Goal: Task Accomplishment & Management: Manage account settings

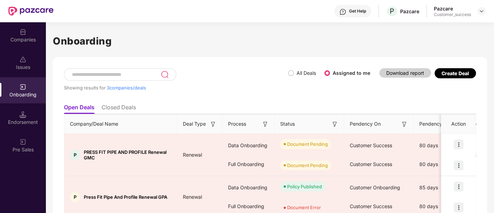
scroll to position [39, 0]
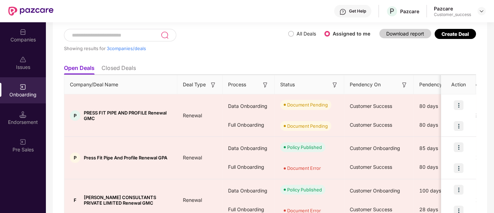
click at [29, 95] on div "Onboarding" at bounding box center [23, 94] width 46 height 7
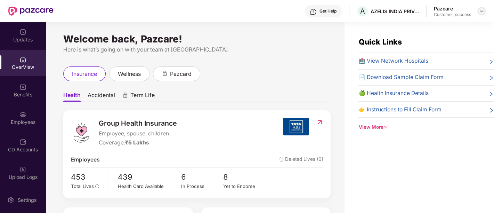
click at [480, 11] on img at bounding box center [482, 11] width 6 height 6
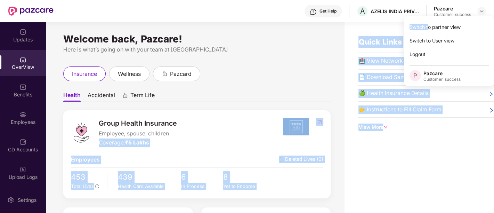
drag, startPoint x: 428, startPoint y: 30, endPoint x: 242, endPoint y: 134, distance: 213.4
click at [242, 134] on body "Get Help A AZELIS INDIA PRIVATE LIMITED Pazcare Customer_success Updates OverVi…" at bounding box center [247, 106] width 494 height 213
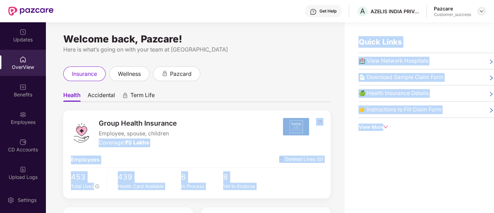
click at [479, 13] on img at bounding box center [482, 11] width 6 height 6
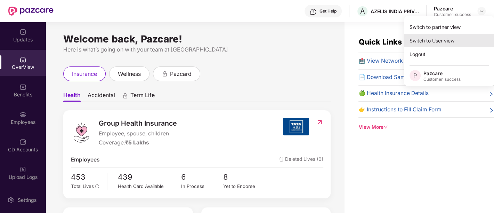
click at [439, 41] on div "Switch to User view" at bounding box center [449, 41] width 90 height 14
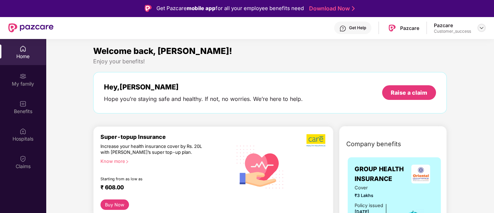
click at [482, 29] on img at bounding box center [482, 28] width 6 height 6
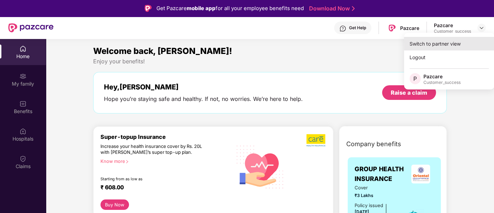
click at [437, 40] on div "Switch to partner view" at bounding box center [449, 44] width 90 height 14
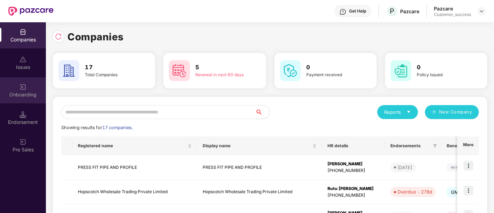
click at [25, 101] on div "Onboarding" at bounding box center [23, 90] width 46 height 26
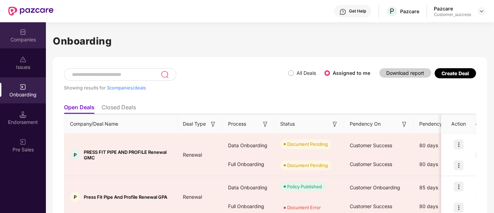
click at [16, 34] on div "Companies" at bounding box center [23, 35] width 46 height 26
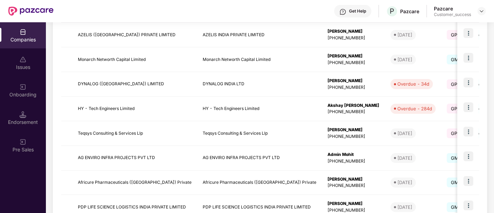
scroll to position [226, 0]
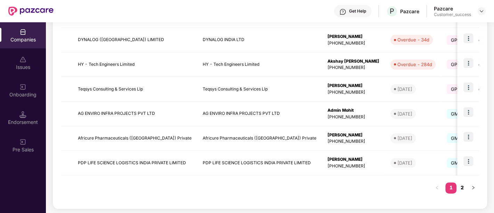
click at [464, 187] on link "2" at bounding box center [461, 187] width 11 height 10
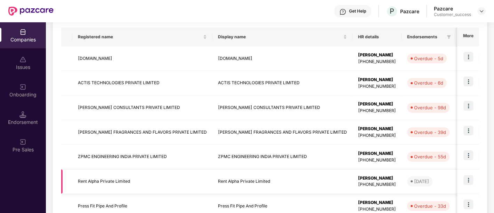
scroll to position [152, 0]
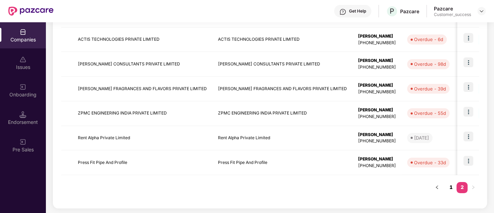
click at [446, 187] on link "1" at bounding box center [450, 187] width 11 height 10
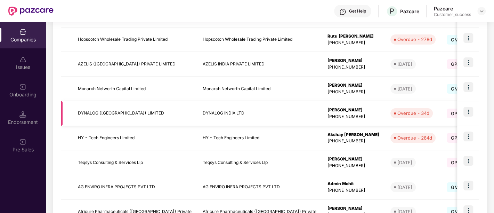
click at [302, 119] on td "DYNALOG INDIA LTD" at bounding box center [259, 113] width 125 height 25
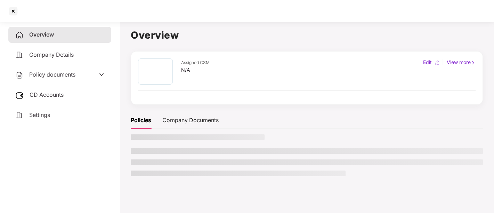
click at [302, 119] on div "Policies Company Documents" at bounding box center [307, 120] width 352 height 17
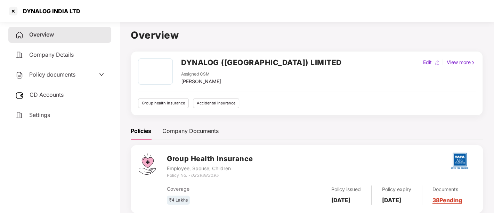
click at [60, 94] on span "CD Accounts" at bounding box center [47, 94] width 34 height 7
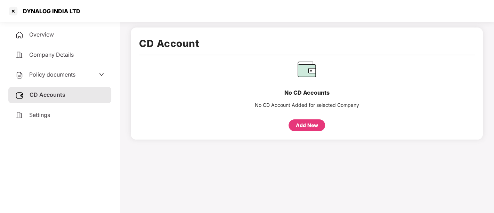
click at [300, 124] on div "Add New" at bounding box center [307, 125] width 22 height 8
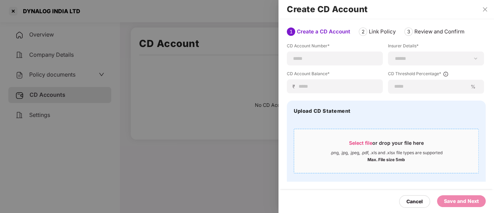
click at [373, 148] on div "Select file or drop your file here" at bounding box center [386, 144] width 75 height 10
click at [365, 144] on span "Select file" at bounding box center [360, 143] width 23 height 6
click at [354, 137] on span "Select file or drop your file here .png, .jpg, .jpeg, .pdf, .xls and .xlsx file…" at bounding box center [386, 150] width 184 height 33
click at [357, 146] on div "Select file or drop your file here" at bounding box center [386, 144] width 75 height 10
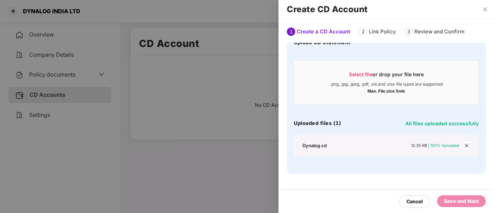
scroll to position [0, 0]
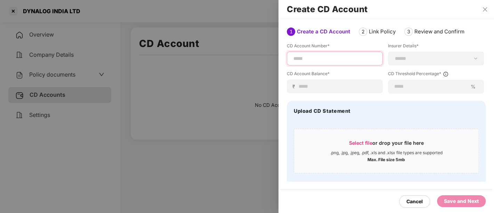
click at [341, 59] on input at bounding box center [335, 58] width 84 height 7
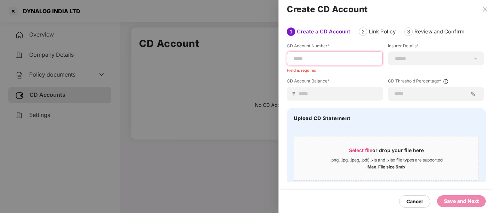
paste input "**********"
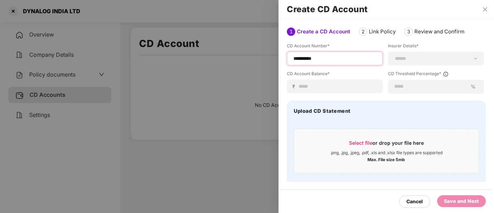
type input "**********"
click at [475, 58] on select "**********" at bounding box center [436, 59] width 84 height 6
select select "********"
click at [394, 56] on select "**********" at bounding box center [436, 59] width 84 height 6
click at [325, 86] on input at bounding box center [337, 86] width 79 height 7
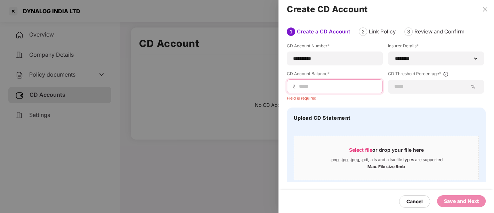
type input "*"
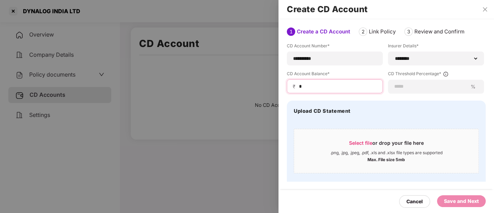
type input "*"
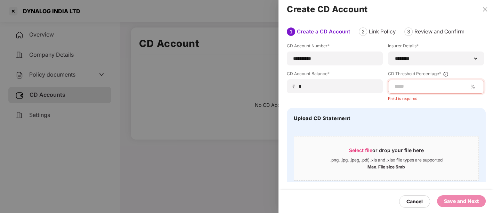
click at [381, 157] on div ".png, .jpg, .jpeg, .pdf, .xls and .xlsx file types are supported" at bounding box center [386, 160] width 112 height 6
click at [438, 88] on input at bounding box center [431, 86] width 74 height 7
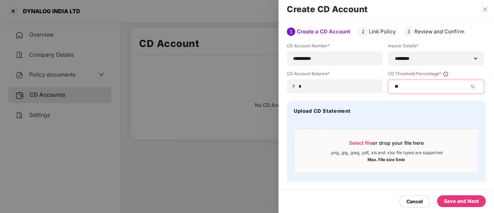
type input "**"
click at [463, 201] on div "Save and Next" at bounding box center [461, 201] width 35 height 8
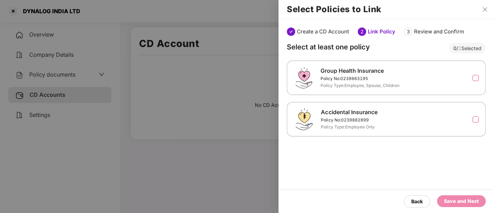
click at [475, 79] on label at bounding box center [475, 78] width 6 height 6
click at [475, 121] on label at bounding box center [475, 119] width 6 height 6
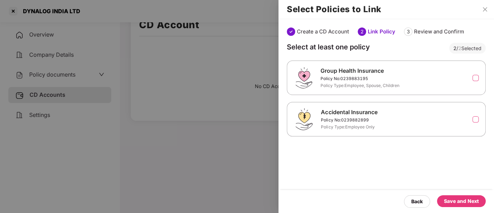
click at [459, 197] on div "Save and Next" at bounding box center [461, 201] width 49 height 12
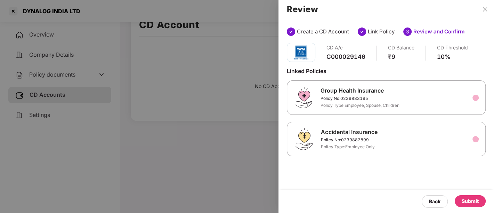
click at [465, 201] on div "Submit" at bounding box center [470, 201] width 17 height 8
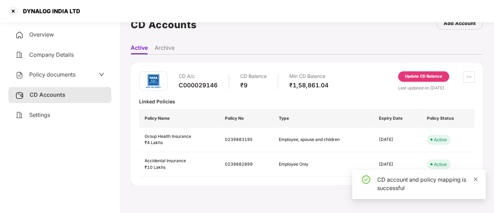
click at [475, 180] on icon "close" at bounding box center [475, 179] width 5 height 5
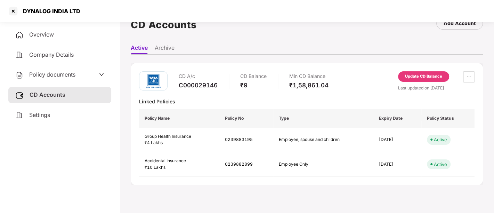
scroll to position [0, 0]
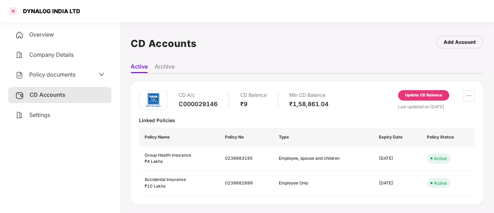
click at [11, 14] on div at bounding box center [13, 11] width 11 height 11
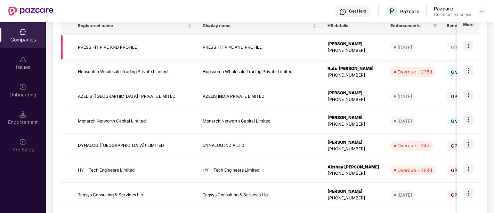
scroll to position [120, 0]
click at [471, 119] on img at bounding box center [468, 119] width 10 height 10
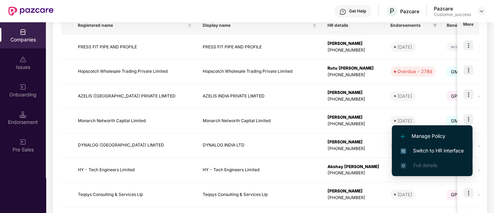
click at [433, 148] on span "Switch to HR interface" at bounding box center [431, 151] width 63 height 8
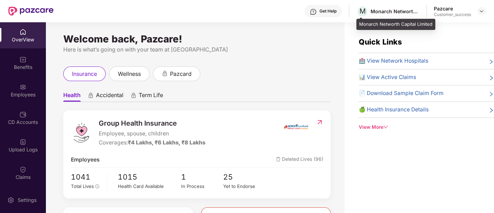
click at [387, 11] on div "Monarch Networth Capital Limited" at bounding box center [395, 11] width 49 height 7
copy div "Monarch Networth Capital Limited"
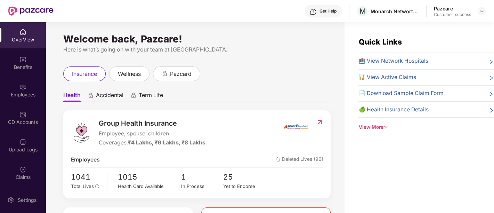
click at [181, 119] on span "Group Health Insurance" at bounding box center [152, 123] width 107 height 11
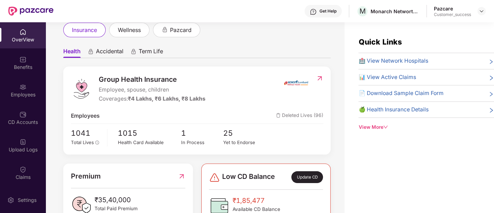
scroll to position [44, 0]
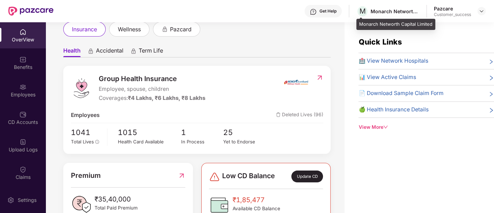
click at [389, 8] on div "Monarch Networth Capital Limited" at bounding box center [395, 11] width 49 height 7
copy div "Monarch Networth Capital Limited"
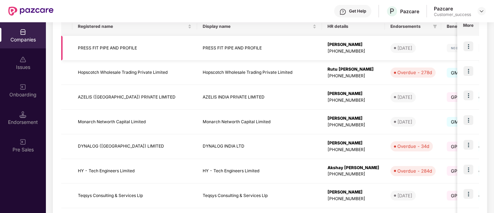
scroll to position [120, 0]
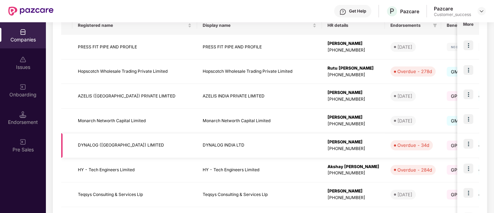
click at [470, 141] on img at bounding box center [468, 144] width 10 height 10
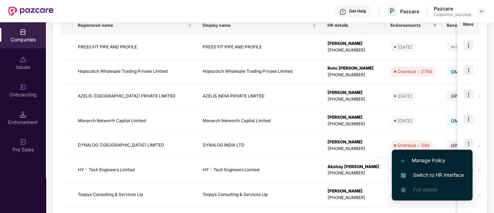
click at [426, 175] on span "Switch to HR interface" at bounding box center [431, 175] width 63 height 8
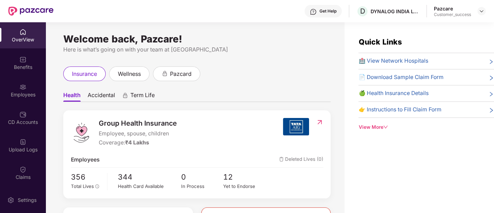
click at [29, 92] on div "Employees" at bounding box center [23, 94] width 46 height 7
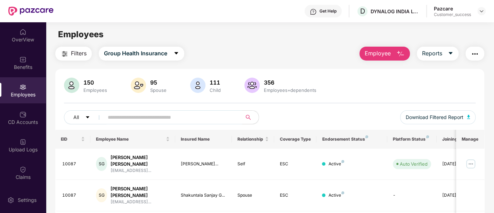
drag, startPoint x: 147, startPoint y: 125, endPoint x: 154, endPoint y: 117, distance: 10.4
click at [154, 117] on div "All Download Filtered Report" at bounding box center [270, 119] width 412 height 19
paste input "*****"
click at [154, 117] on input "text" at bounding box center [170, 117] width 125 height 10
type input "*****"
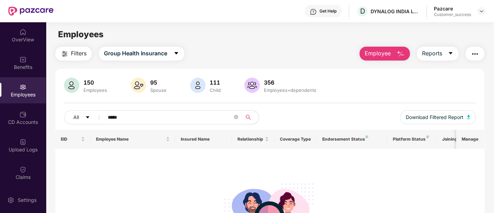
scroll to position [76, 0]
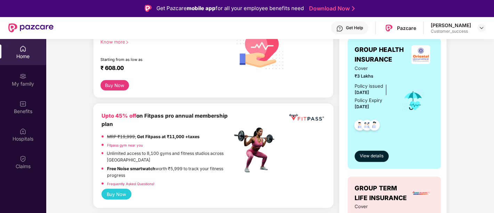
scroll to position [121, 0]
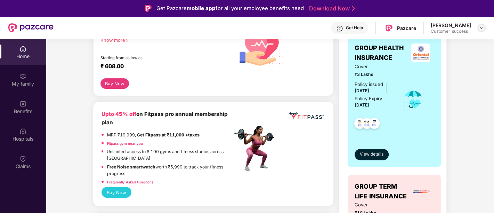
click at [481, 31] on div at bounding box center [481, 28] width 8 height 8
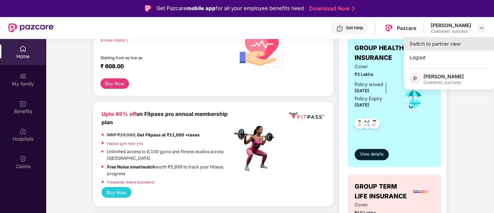
click at [437, 41] on div "Switch to partner view" at bounding box center [449, 44] width 90 height 14
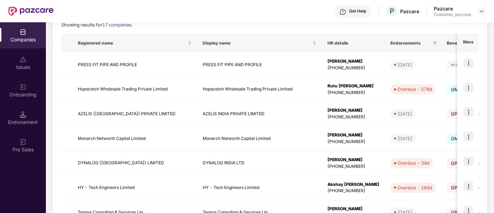
scroll to position [112, 0]
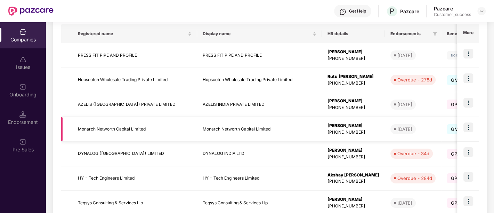
click at [468, 129] on img at bounding box center [468, 127] width 10 height 10
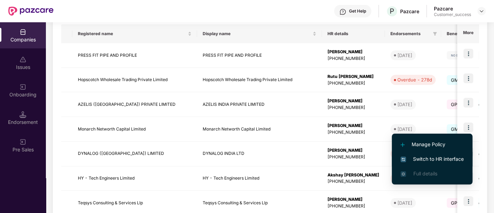
click at [422, 158] on span "Switch to HR interface" at bounding box center [431, 159] width 63 height 8
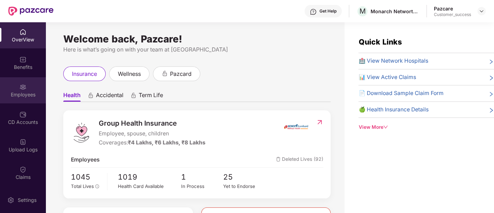
click at [37, 96] on div "Employees" at bounding box center [23, 94] width 46 height 7
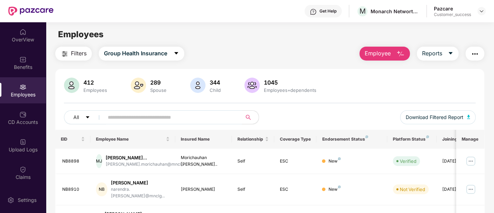
click at [145, 119] on input "text" at bounding box center [170, 117] width 125 height 10
paste input "******"
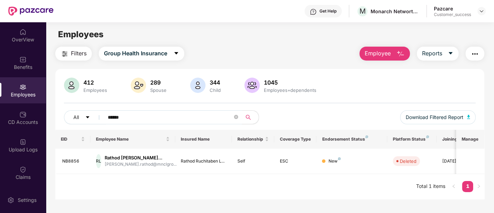
click at [116, 116] on input "******" at bounding box center [170, 117] width 125 height 10
paste input "text"
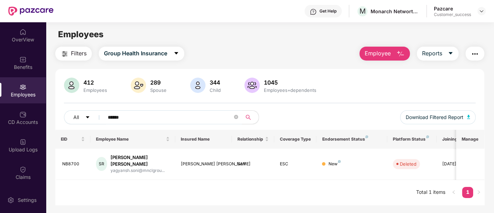
click at [117, 119] on input "******" at bounding box center [170, 117] width 125 height 10
paste input "text"
click at [117, 119] on input "******" at bounding box center [170, 117] width 125 height 10
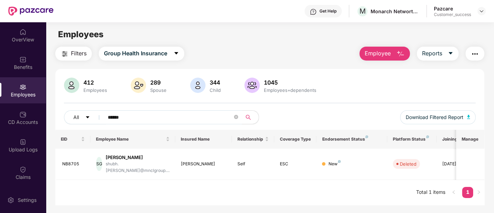
click at [117, 119] on input "******" at bounding box center [170, 117] width 125 height 10
paste input "text"
click at [115, 115] on input "******" at bounding box center [170, 117] width 125 height 10
paste input "text"
click at [115, 115] on input "******" at bounding box center [170, 117] width 125 height 10
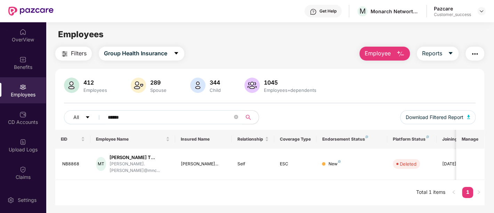
type input "******"
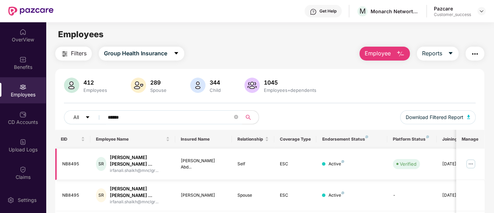
click at [474, 159] on img at bounding box center [470, 163] width 11 height 11
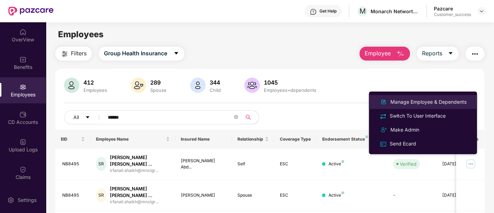
click at [415, 101] on div "Manage Employee & Dependents" at bounding box center [428, 102] width 79 height 8
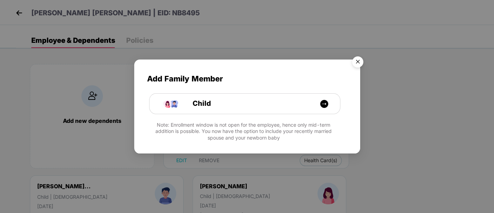
click at [356, 65] on img "Close" at bounding box center [357, 62] width 19 height 19
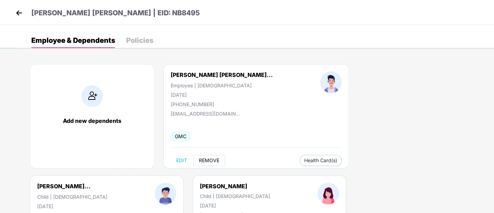
click at [207, 160] on span "REMOVE" at bounding box center [209, 160] width 21 height 6
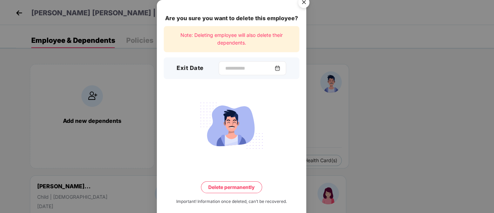
click at [280, 69] on img at bounding box center [278, 68] width 6 height 6
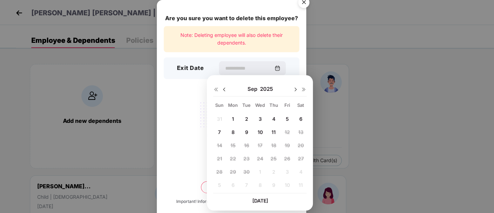
click at [224, 90] on img at bounding box center [224, 90] width 6 height 6
click at [258, 143] on span "13" at bounding box center [259, 145] width 5 height 6
type input "**********"
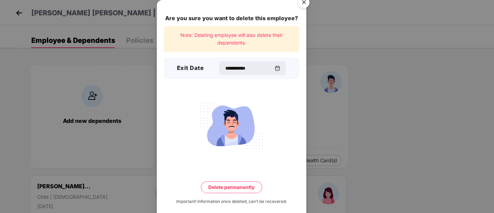
click at [236, 183] on button "Delete permanently" at bounding box center [231, 187] width 61 height 12
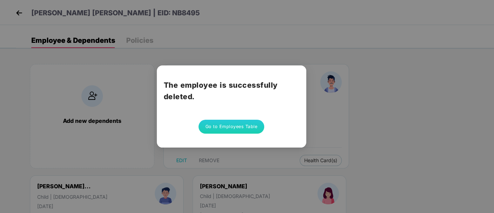
click at [233, 125] on button "Go to Employees Table" at bounding box center [231, 127] width 66 height 14
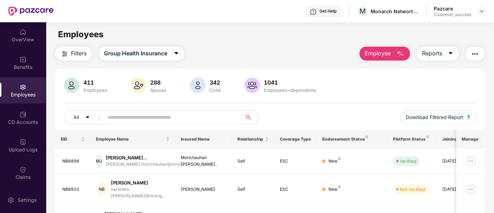
click at [165, 116] on input "text" at bounding box center [170, 117] width 125 height 10
paste input "******"
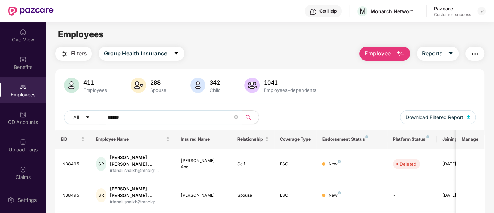
click at [115, 117] on input "******" at bounding box center [170, 117] width 125 height 10
click at [137, 112] on input "******" at bounding box center [170, 117] width 125 height 10
click at [118, 119] on input "******" at bounding box center [170, 117] width 125 height 10
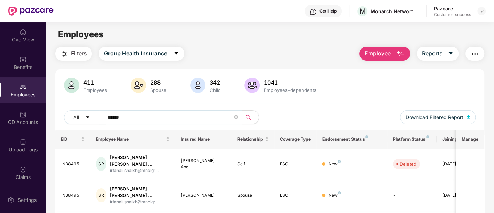
click at [178, 119] on input "******" at bounding box center [170, 117] width 125 height 10
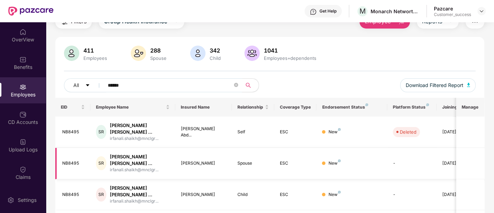
scroll to position [39, 0]
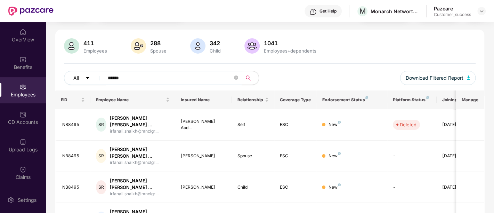
click at [118, 75] on input "******" at bounding box center [170, 78] width 125 height 10
paste input "text"
type input "*****"
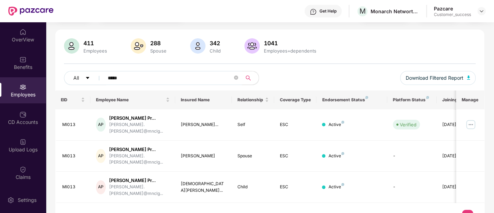
scroll to position [36, 0]
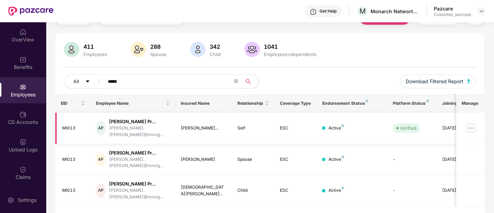
click at [470, 122] on img at bounding box center [470, 127] width 11 height 11
click at [282, 201] on div "EID Employee Name Insured Name Relationship Coverage Type Endorsement Status Pl…" at bounding box center [269, 162] width 429 height 137
click at [469, 124] on img at bounding box center [470, 127] width 11 height 11
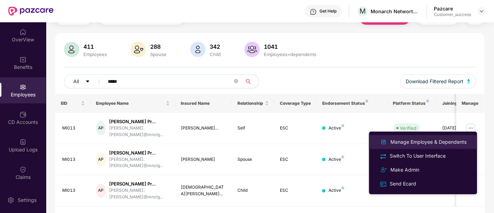
click at [422, 145] on div "Manage Employee & Dependents" at bounding box center [428, 142] width 79 height 8
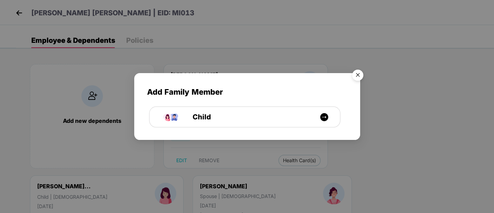
scroll to position [5, 0]
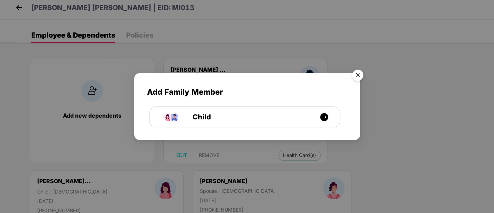
click at [355, 76] on img "Close" at bounding box center [357, 75] width 19 height 19
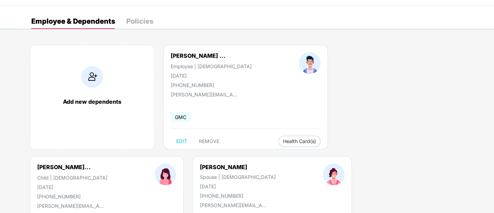
scroll to position [84, 0]
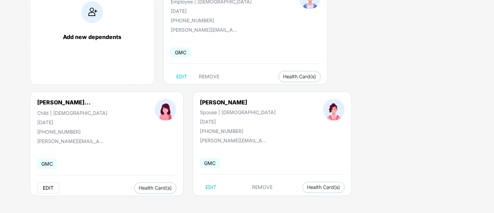
click at [54, 185] on span "EDIT" at bounding box center [48, 188] width 11 height 6
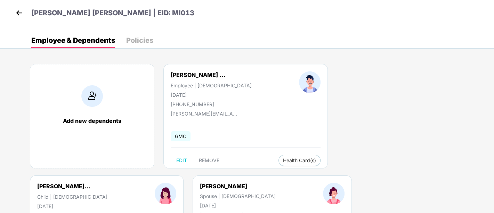
select select "*****"
select select "******"
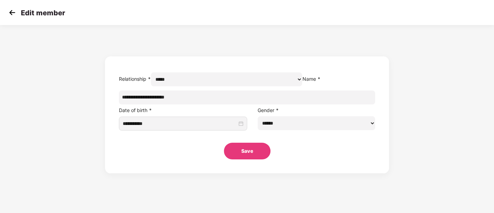
click at [9, 11] on img at bounding box center [12, 12] width 10 height 10
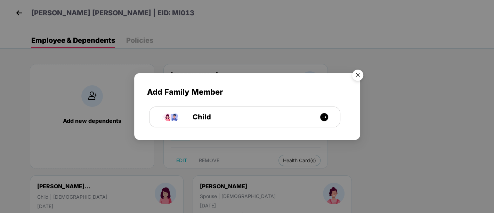
scroll to position [7, 0]
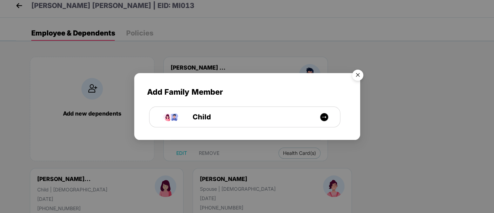
click at [359, 75] on img "Close" at bounding box center [357, 75] width 19 height 19
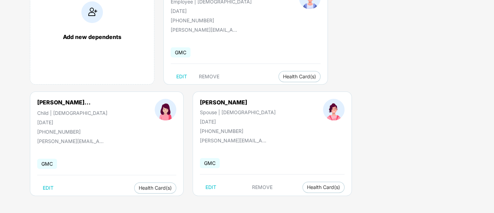
scroll to position [0, 0]
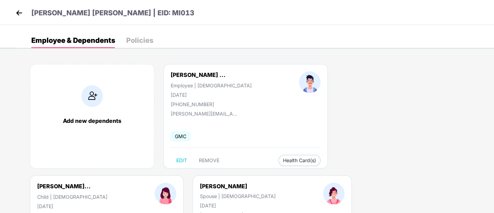
select select "*****"
select select "******"
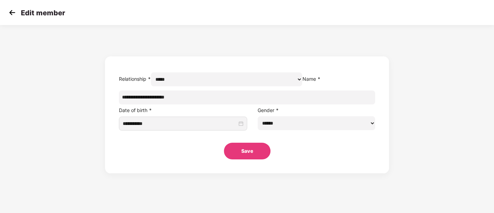
click at [17, 14] on img at bounding box center [12, 12] width 10 height 10
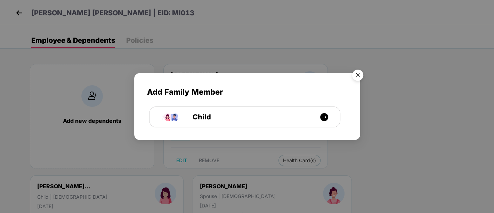
click at [356, 75] on img "Close" at bounding box center [357, 75] width 19 height 19
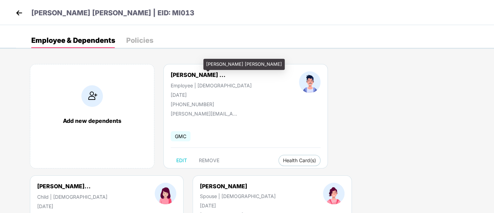
click at [191, 75] on div "Ankush Shaileshbhai ..." at bounding box center [198, 74] width 55 height 7
copy div "Ankush Shaileshbhai ..."
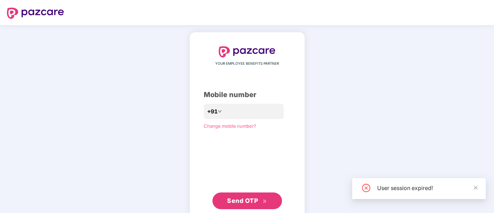
click at [243, 191] on div "YOUR EMPLOYEE BENEFITS PARTNER Mobile number +91 Change mobile number? Send OTP" at bounding box center [247, 127] width 87 height 163
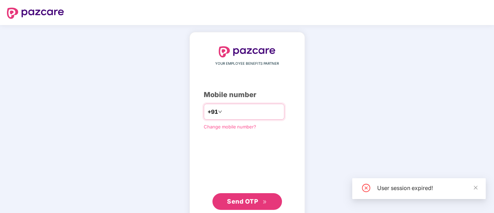
click at [265, 106] on input "number" at bounding box center [252, 111] width 57 height 11
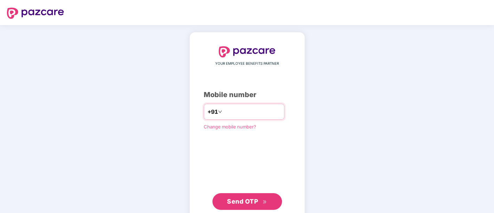
type input "**********"
click at [240, 197] on span "Send OTP" at bounding box center [242, 200] width 31 height 7
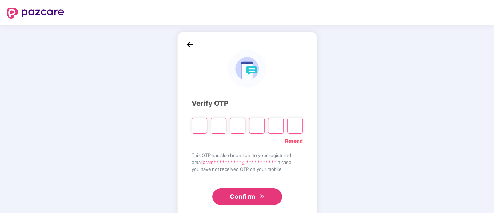
type input "*"
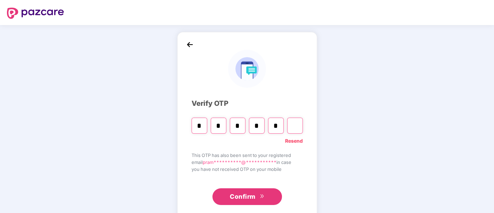
type input "*"
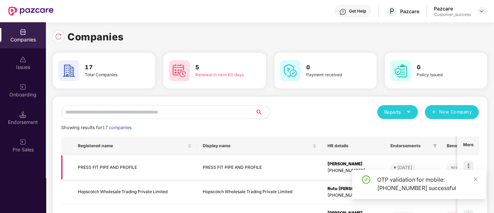
click at [131, 162] on td "PRESS FIT PIPE AND PROFILE" at bounding box center [134, 167] width 125 height 25
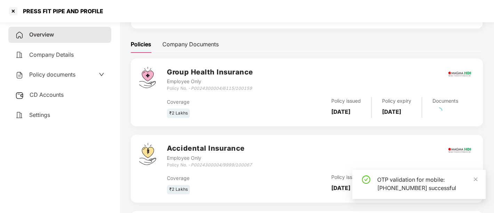
scroll to position [77, 0]
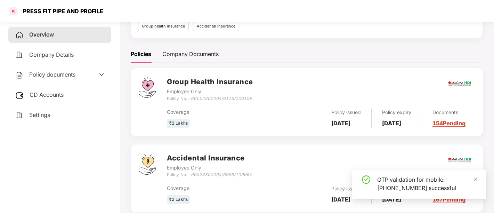
click at [12, 13] on div at bounding box center [13, 11] width 11 height 11
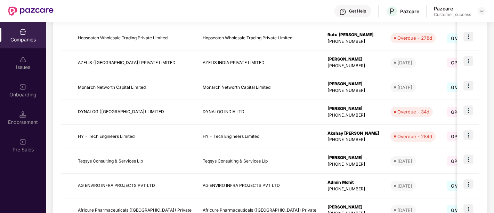
scroll to position [164, 0]
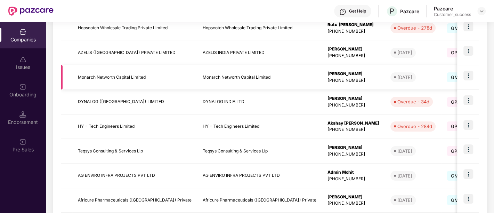
click at [466, 78] on img at bounding box center [468, 76] width 10 height 10
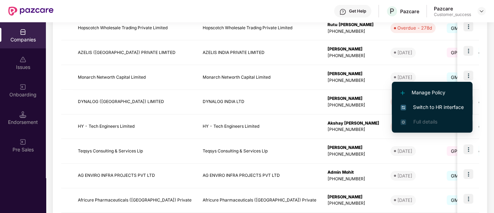
click at [447, 106] on span "Switch to HR interface" at bounding box center [431, 107] width 63 height 8
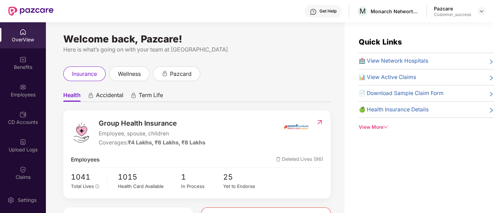
click at [25, 90] on img at bounding box center [22, 86] width 7 height 7
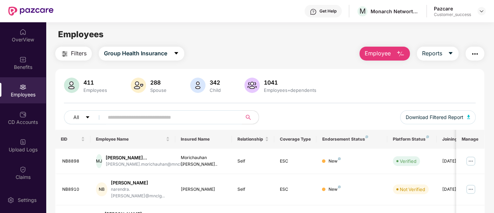
paste input "*****"
click at [155, 114] on input "text" at bounding box center [170, 117] width 125 height 10
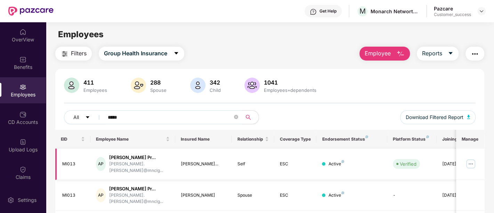
scroll to position [36, 0]
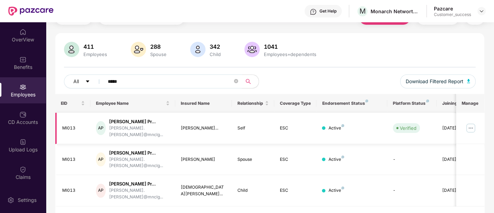
type input "*****"
click at [470, 122] on img at bounding box center [470, 127] width 11 height 11
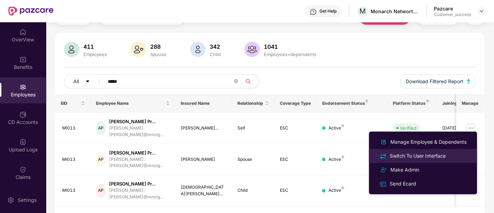
click at [417, 155] on div "Switch To User Interface" at bounding box center [417, 156] width 59 height 8
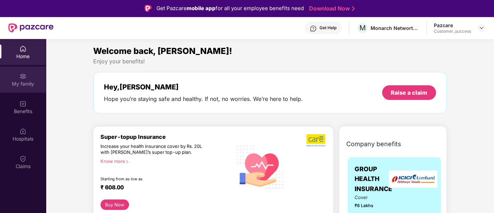
click at [24, 85] on div "My family" at bounding box center [23, 83] width 46 height 7
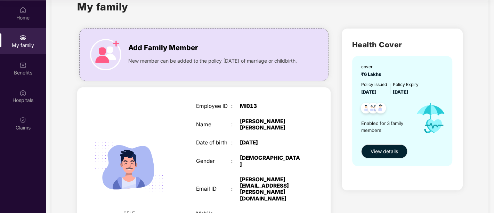
scroll to position [20, 0]
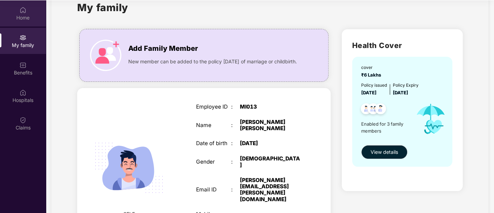
click at [36, 14] on div "Home" at bounding box center [23, 17] width 46 height 7
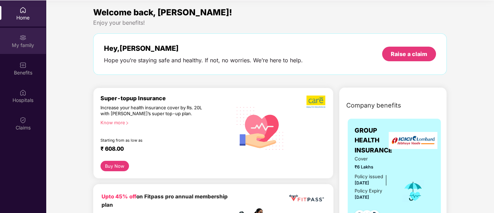
click at [21, 45] on div "My family" at bounding box center [23, 45] width 46 height 7
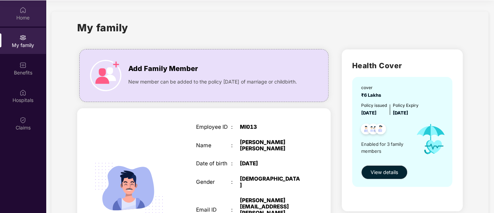
click at [28, 18] on div "Home" at bounding box center [23, 17] width 46 height 7
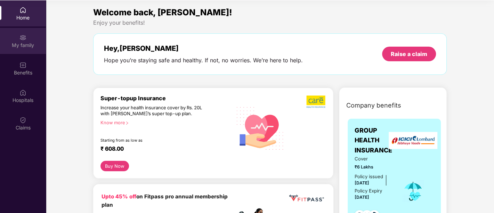
click at [28, 47] on div "My family" at bounding box center [23, 45] width 46 height 7
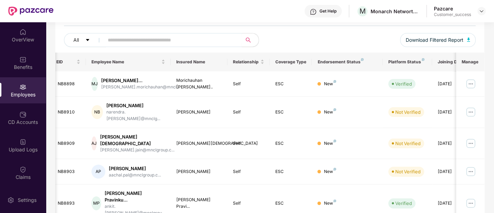
scroll to position [80, 0]
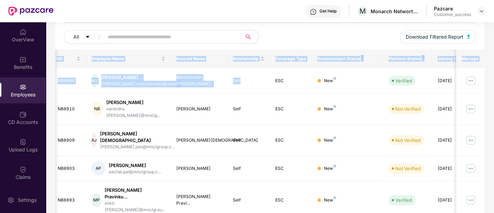
drag, startPoint x: 260, startPoint y: 92, endPoint x: 224, endPoint y: 40, distance: 63.4
click at [224, 40] on div "411 Employees 288 Spouse 342 Child 1041 Employees+dependents All Download Filte…" at bounding box center [269, 195] width 429 height 412
click at [224, 40] on input "text" at bounding box center [170, 37] width 125 height 10
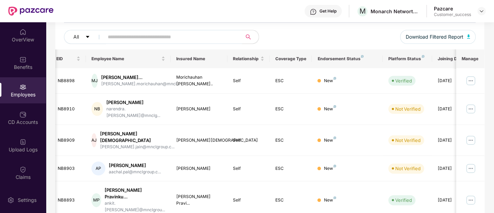
paste input "*****"
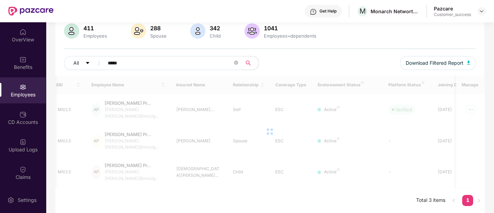
scroll to position [36, 0]
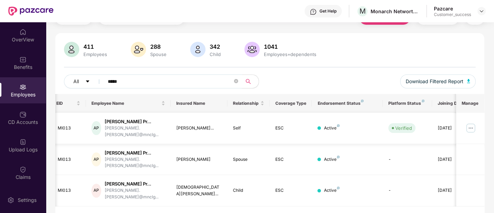
type input "*****"
click at [469, 124] on img at bounding box center [470, 127] width 11 height 11
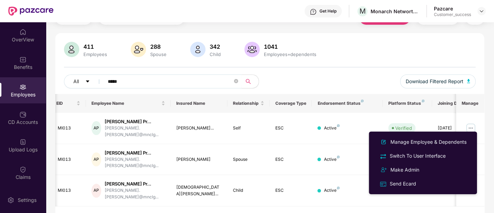
click at [292, 192] on div "EID Employee Name Insured Name Relationship Coverage Type Endorsement Status Pl…" at bounding box center [269, 162] width 429 height 137
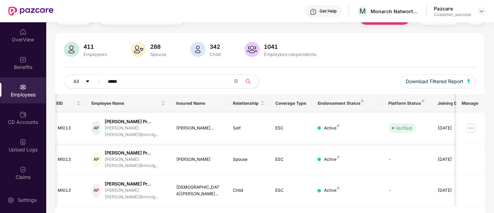
click at [471, 127] on img at bounding box center [470, 127] width 11 height 11
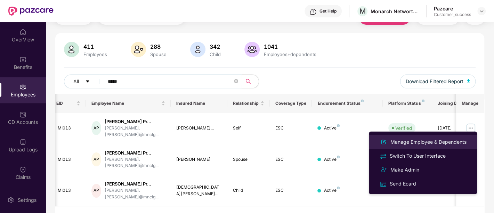
click at [440, 145] on div "Manage Employee & Dependents" at bounding box center [428, 142] width 79 height 8
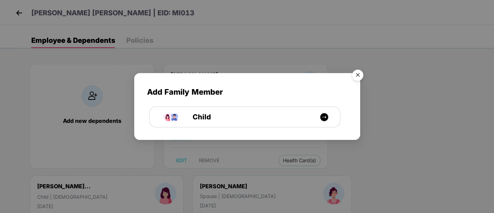
click at [355, 80] on img "Close" at bounding box center [357, 75] width 19 height 19
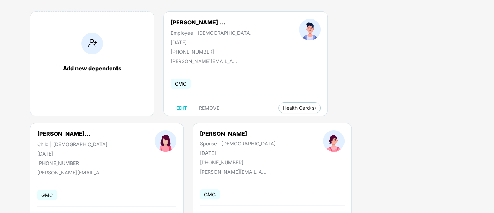
scroll to position [52, 0]
click at [252, 132] on div "Add new dependents [PERSON_NAME] ... Employee | [DEMOGRAPHIC_DATA] [DATE] [PHON…" at bounding box center [255, 122] width 478 height 243
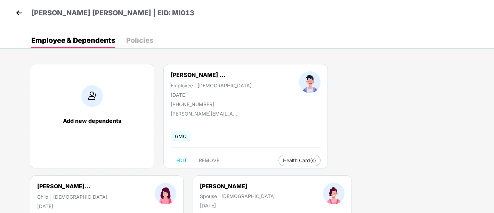
click at [21, 15] on img at bounding box center [19, 13] width 10 height 10
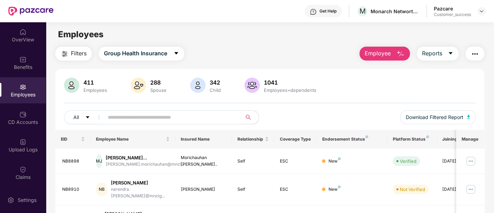
click at [137, 119] on input "text" at bounding box center [170, 117] width 125 height 10
paste input "*****"
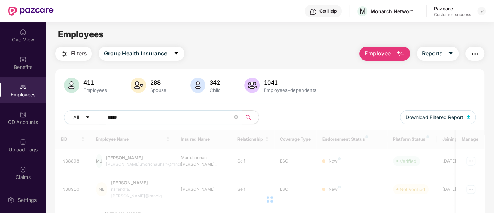
type input "*****"
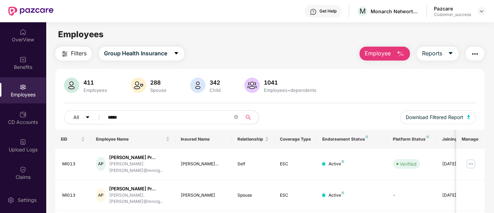
scroll to position [36, 0]
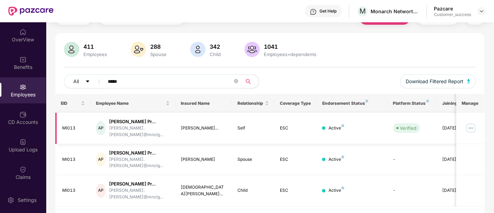
click at [471, 124] on img at bounding box center [470, 127] width 11 height 11
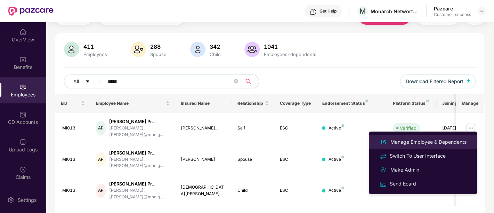
click at [428, 145] on div "Manage Employee & Dependents" at bounding box center [428, 142] width 79 height 8
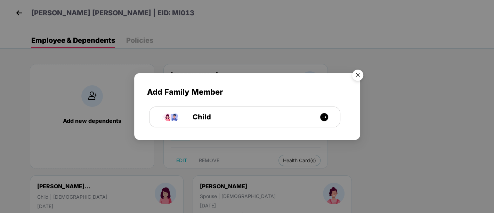
click at [357, 75] on img "Close" at bounding box center [357, 75] width 19 height 19
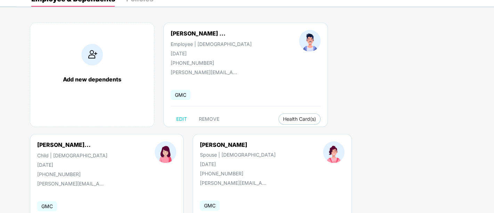
scroll to position [84, 0]
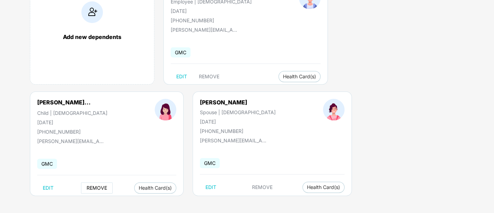
click at [107, 185] on span "REMOVE" at bounding box center [97, 188] width 21 height 6
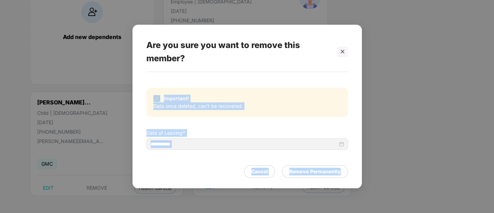
drag, startPoint x: 343, startPoint y: 50, endPoint x: 415, endPoint y: 139, distance: 114.0
click at [415, 139] on div "**********" at bounding box center [247, 106] width 494 height 213
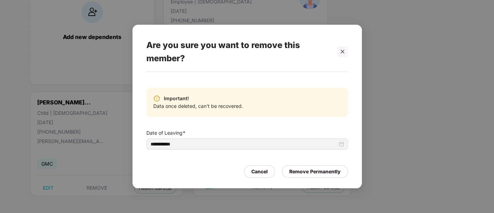
click at [415, 139] on div "**********" at bounding box center [247, 106] width 494 height 213
click at [341, 54] on div at bounding box center [342, 52] width 10 height 10
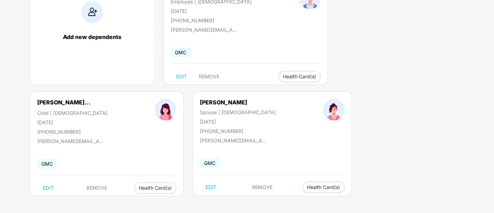
click at [57, 159] on span "GMC" at bounding box center [47, 164] width 20 height 10
click at [113, 182] on button "REMOVE" at bounding box center [97, 187] width 32 height 11
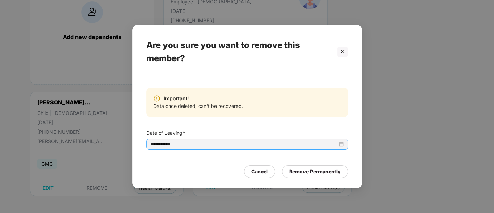
click at [223, 149] on div "**********" at bounding box center [247, 143] width 202 height 11
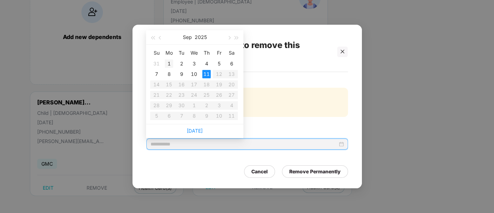
click at [170, 64] on div "1" at bounding box center [169, 63] width 8 height 8
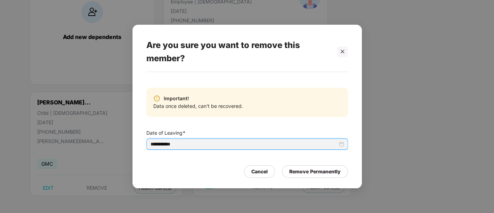
click at [209, 145] on input "**********" at bounding box center [244, 144] width 187 height 8
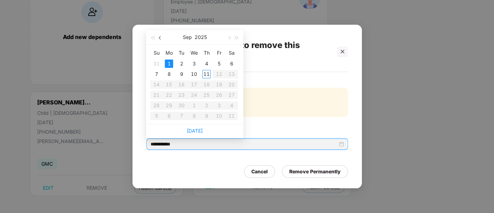
click at [158, 39] on button "button" at bounding box center [160, 37] width 8 height 14
type input "**********"
click at [194, 86] on div "13" at bounding box center [194, 84] width 8 height 8
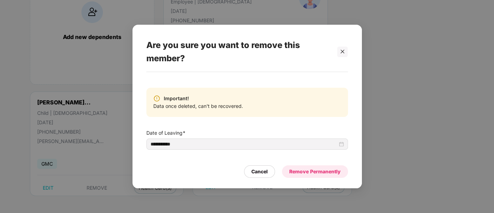
click at [320, 174] on div "Remove Permanently" at bounding box center [314, 172] width 51 height 8
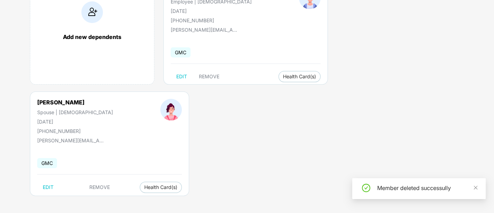
scroll to position [0, 0]
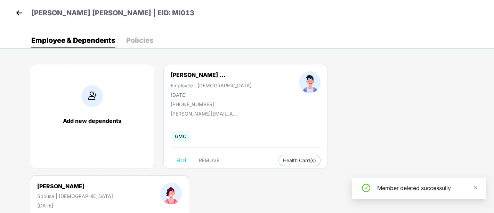
click at [18, 12] on img at bounding box center [19, 13] width 10 height 10
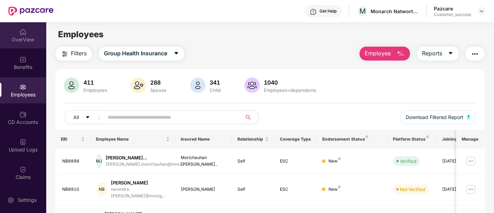
click at [29, 38] on div "OverView" at bounding box center [23, 39] width 46 height 7
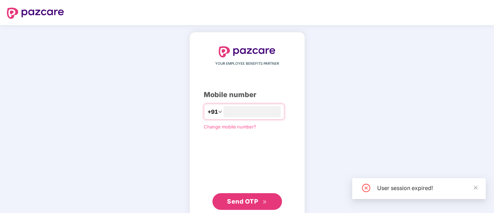
type input "**********"
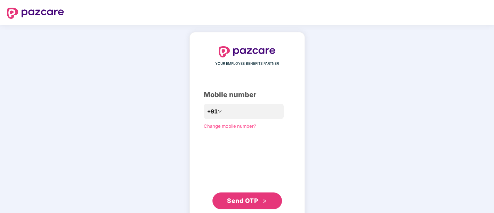
click at [239, 195] on button "Send OTP" at bounding box center [247, 200] width 70 height 17
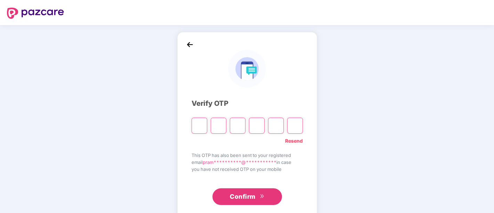
paste input "*"
type input "*"
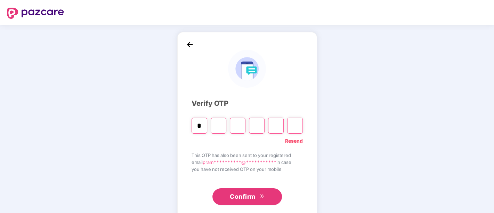
type input "*"
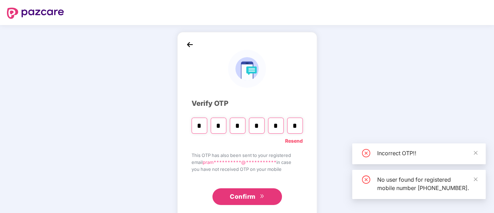
click at [243, 196] on span "Confirm" at bounding box center [243, 197] width 26 height 10
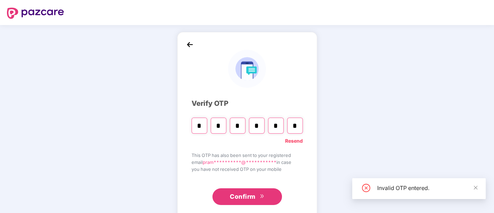
click at [252, 199] on span "Confirm" at bounding box center [243, 197] width 26 height 10
click at [293, 140] on link "Resend" at bounding box center [294, 141] width 18 height 8
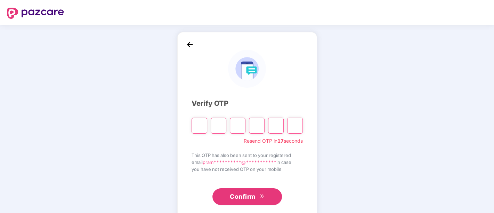
click at [196, 127] on input "Please enter verification code. Digit 1" at bounding box center [200, 125] width 16 height 16
type input "*"
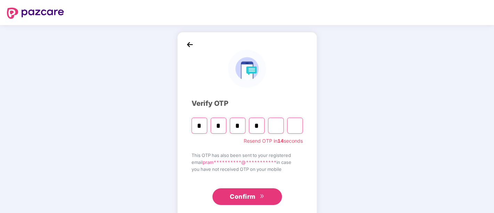
type input "*"
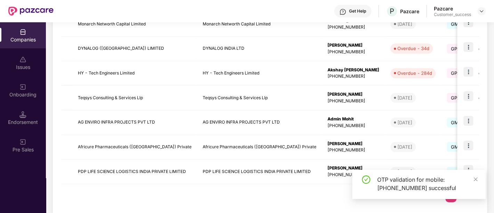
scroll to position [217, 0]
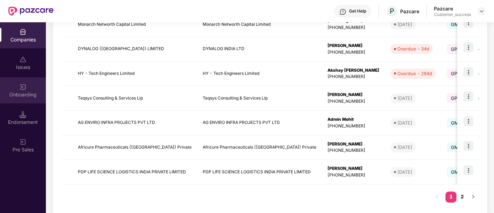
click at [30, 89] on div "Onboarding" at bounding box center [23, 90] width 46 height 26
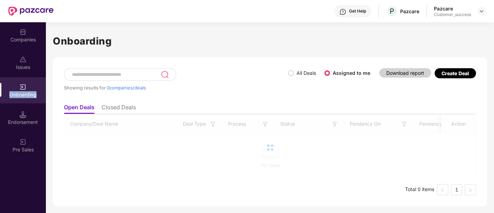
click at [30, 89] on div "Onboarding" at bounding box center [23, 90] width 46 height 26
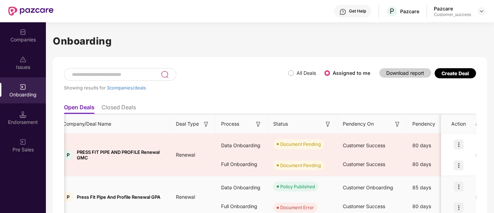
scroll to position [0, 10]
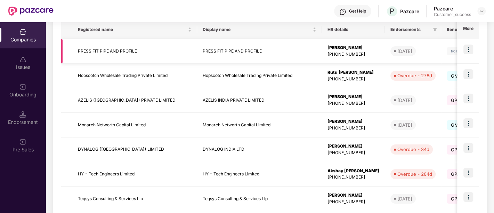
scroll to position [116, 0]
click at [298, 151] on td "DYNALOG INDIA LTD" at bounding box center [259, 149] width 125 height 25
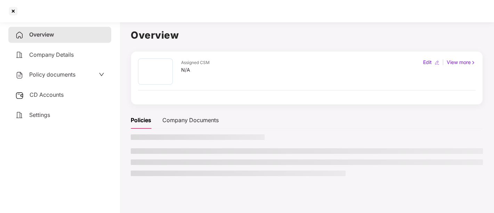
click at [298, 151] on li at bounding box center [307, 151] width 352 height 6
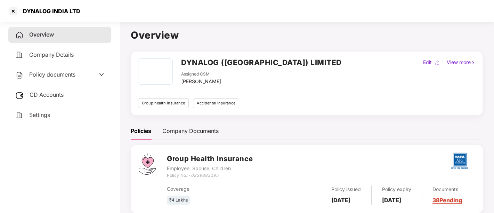
click at [87, 72] on div "Policy documents" at bounding box center [59, 74] width 89 height 9
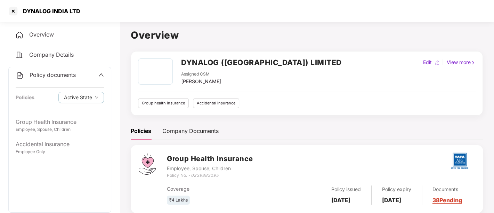
scroll to position [39, 0]
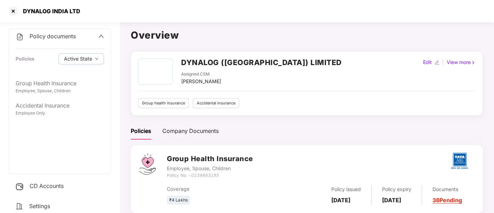
click at [58, 187] on span "CD Accounts" at bounding box center [47, 185] width 34 height 7
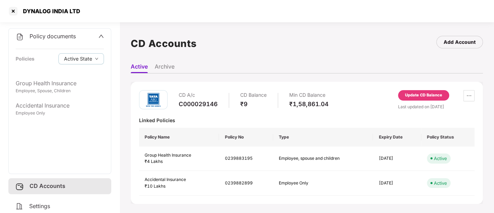
scroll to position [19, 0]
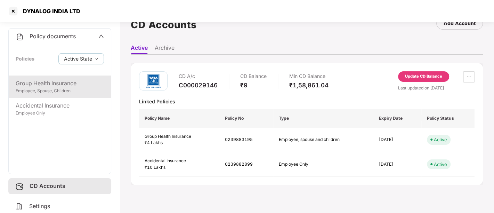
click at [70, 83] on div "Group Health Insurance" at bounding box center [60, 83] width 88 height 9
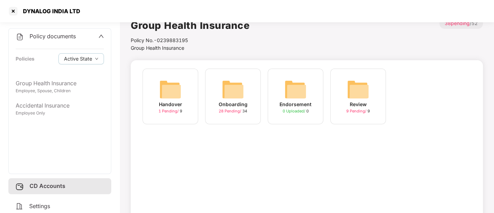
scroll to position [10, 0]
click at [235, 106] on div "Onboarding" at bounding box center [233, 104] width 29 height 8
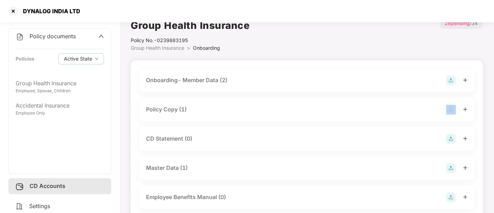
click at [235, 106] on div "Policy Copy (1)" at bounding box center [307, 110] width 322 height 10
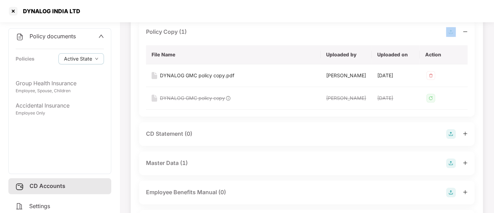
scroll to position [101, 0]
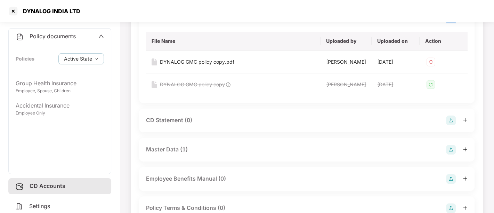
click at [449, 120] on img at bounding box center [451, 120] width 10 height 10
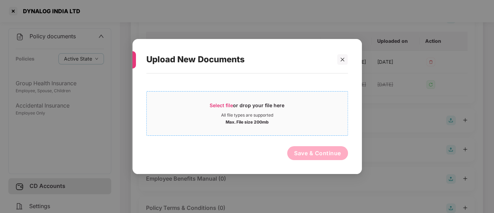
click at [261, 112] on div "Select file or drop your file here" at bounding box center [247, 107] width 75 height 10
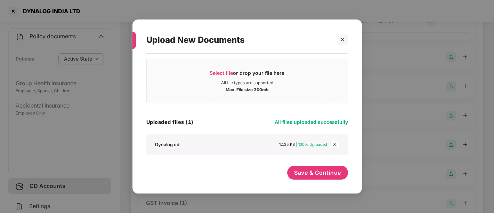
scroll to position [12, 0]
click at [314, 178] on button "Save & Continue" at bounding box center [317, 173] width 61 height 14
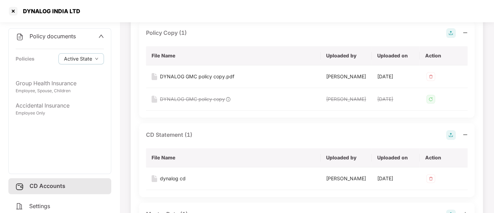
scroll to position [0, 0]
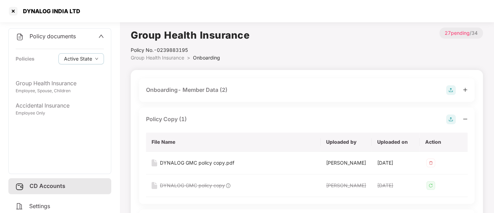
click at [62, 9] on div "DYNALOG INDIA LTD" at bounding box center [50, 11] width 62 height 7
click at [35, 8] on div "DYNALOG INDIA LTD" at bounding box center [50, 11] width 62 height 7
copy div "DYNALOG"
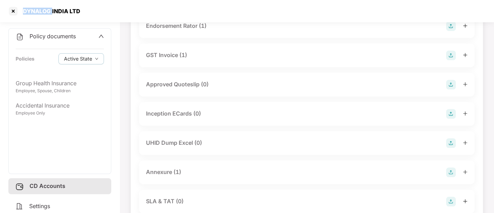
scroll to position [362, 0]
click at [234, 138] on div "UHID Dump Excel (0)" at bounding box center [307, 143] width 322 height 10
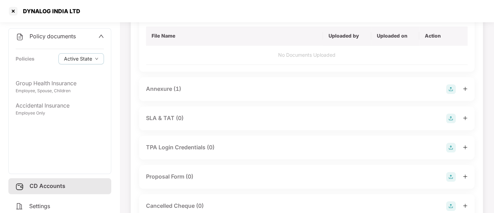
scroll to position [441, 0]
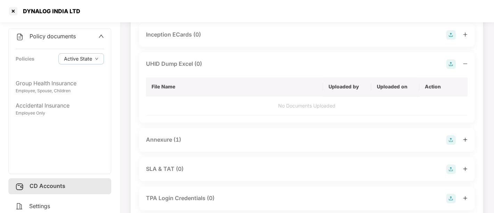
click at [453, 64] on img at bounding box center [451, 64] width 10 height 10
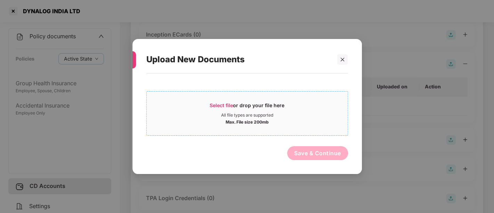
click at [265, 111] on div "Select file or drop your file here" at bounding box center [247, 107] width 75 height 10
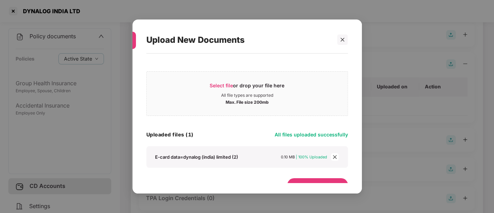
scroll to position [12, 0]
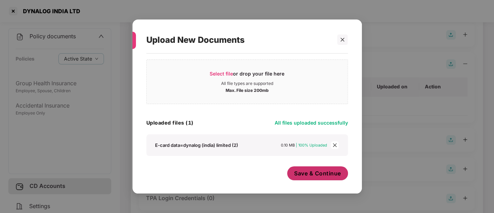
click at [320, 175] on span "Save & Continue" at bounding box center [317, 173] width 47 height 8
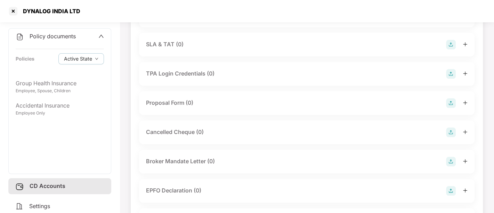
scroll to position [553, 0]
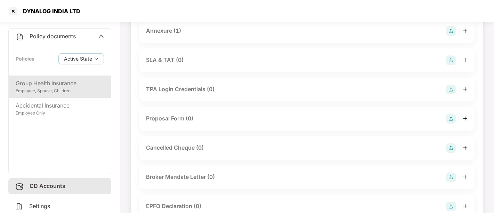
click at [40, 86] on div "Group Health Insurance" at bounding box center [60, 83] width 88 height 9
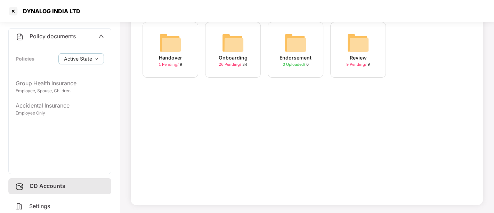
click at [226, 67] on div "26 Pending / 34" at bounding box center [233, 65] width 29 height 6
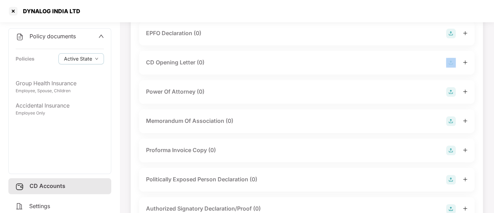
click at [226, 67] on div "CD Opening Letter (0)" at bounding box center [306, 63] width 335 height 24
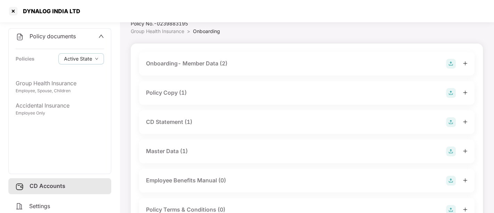
scroll to position [23, 0]
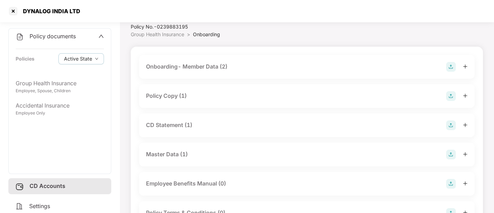
click at [231, 119] on div "CD Statement (1)" at bounding box center [306, 125] width 335 height 24
click at [298, 130] on div "CD Statement (1)" at bounding box center [306, 125] width 335 height 24
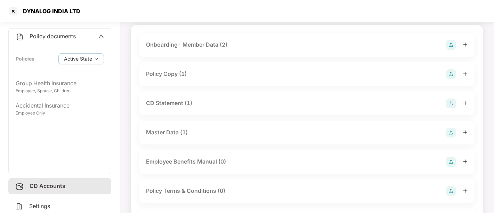
scroll to position [45, 0]
click at [431, 106] on div "CD Statement (1)" at bounding box center [307, 104] width 322 height 10
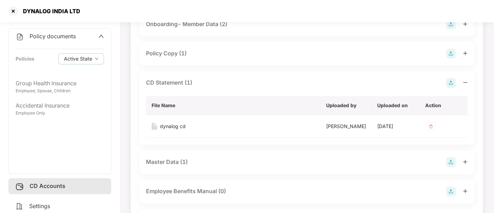
scroll to position [0, 0]
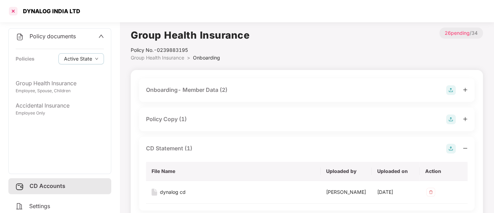
click at [11, 9] on div at bounding box center [13, 11] width 11 height 11
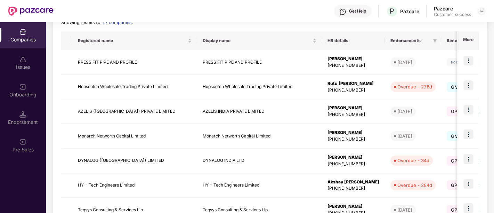
scroll to position [126, 0]
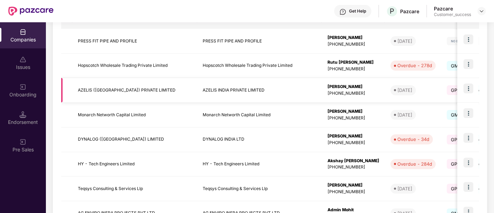
click at [471, 88] on img at bounding box center [468, 88] width 10 height 10
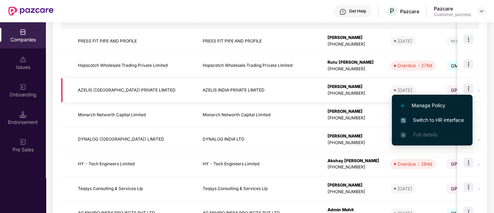
click at [162, 94] on td "AZELIS ([GEOGRAPHIC_DATA]) PRIVATE LIMITED" at bounding box center [134, 90] width 125 height 25
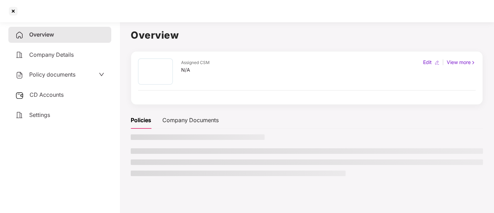
click at [162, 94] on div "Assigned CSM N/A Edit | View more" at bounding box center [307, 77] width 338 height 39
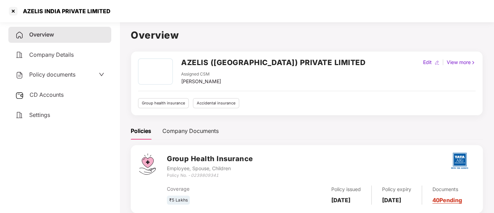
click at [62, 74] on span "Policy documents" at bounding box center [52, 74] width 46 height 7
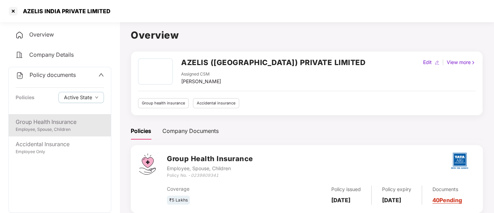
click at [66, 127] on div "Employee, Spouse, Children" at bounding box center [60, 129] width 88 height 7
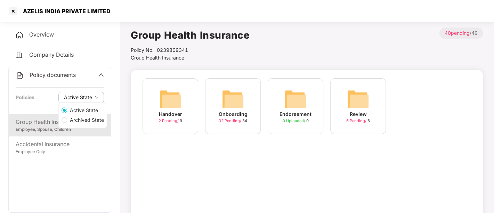
click at [99, 99] on button "Active State" at bounding box center [81, 97] width 46 height 11
click at [100, 120] on span "Archived State" at bounding box center [87, 120] width 40 height 8
click at [89, 109] on span "Active State" at bounding box center [78, 110] width 34 height 8
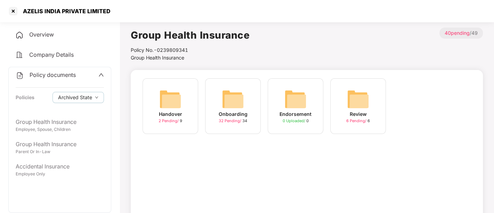
click at [84, 181] on div "Group Health Insurance Employee, Spouse, Children Group Health Insurance Parent…" at bounding box center [60, 163] width 102 height 98
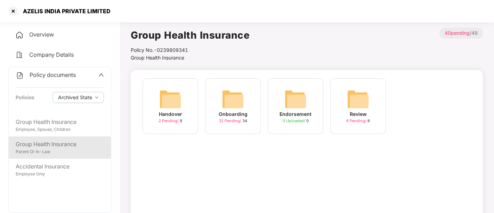
click at [68, 144] on div "Group Health Insurance" at bounding box center [60, 144] width 88 height 9
click at [83, 94] on span "Archived State" at bounding box center [75, 98] width 34 height 8
click at [87, 121] on span "Archived State" at bounding box center [81, 120] width 40 height 8
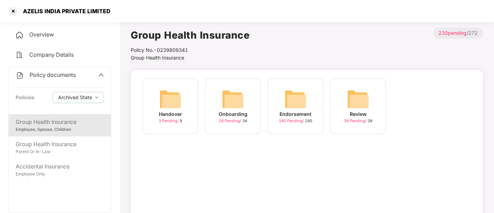
click at [35, 106] on div "Policy documents Policies Archived State" at bounding box center [60, 90] width 102 height 47
click at [91, 100] on span "Archived State" at bounding box center [75, 98] width 34 height 8
click at [87, 115] on label "Active State" at bounding box center [78, 110] width 50 height 10
click at [29, 84] on div "Policy documents Policies Active State" at bounding box center [60, 90] width 102 height 47
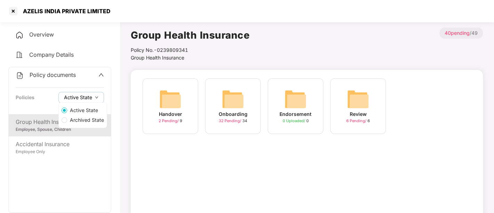
click at [96, 98] on icon "down" at bounding box center [96, 97] width 3 height 3
click at [87, 119] on span "Archived State" at bounding box center [87, 120] width 40 height 8
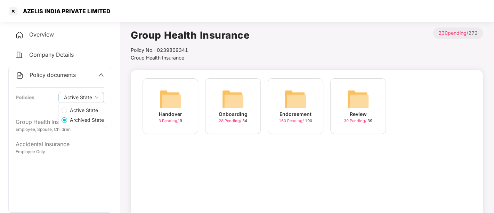
click at [91, 110] on span "Active State" at bounding box center [84, 110] width 34 height 8
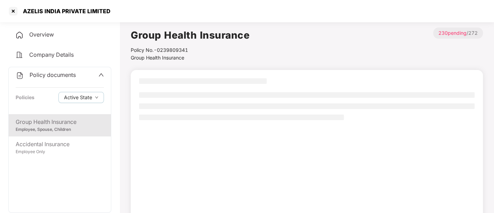
click at [76, 160] on div "Group Health Insurance Employee, Spouse, Children Accidental Insurance Employee…" at bounding box center [60, 163] width 102 height 98
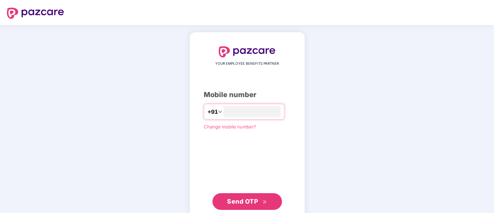
type input "**********"
click at [242, 195] on button "Send OTP" at bounding box center [247, 201] width 70 height 17
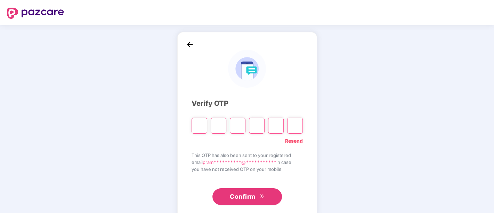
type input "*"
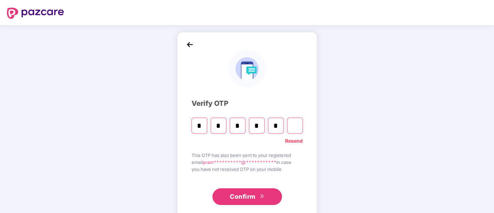
type input "*"
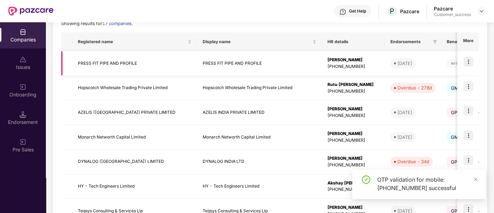
scroll to position [104, 0]
click at [470, 109] on img at bounding box center [468, 110] width 10 height 10
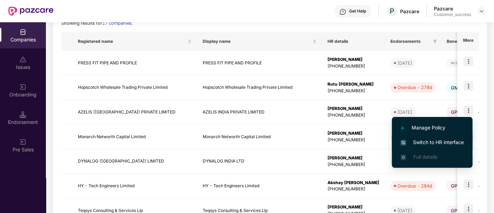
click at [417, 143] on span "Switch to HR interface" at bounding box center [431, 142] width 63 height 8
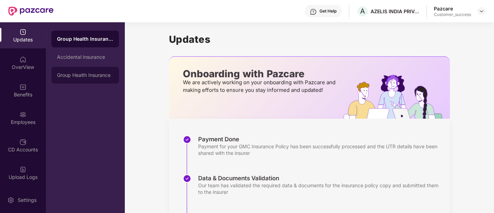
click at [102, 77] on div "Group Health Insurance" at bounding box center [85, 75] width 56 height 6
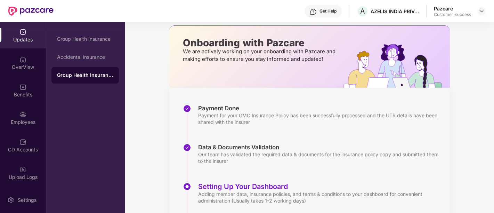
scroll to position [29, 0]
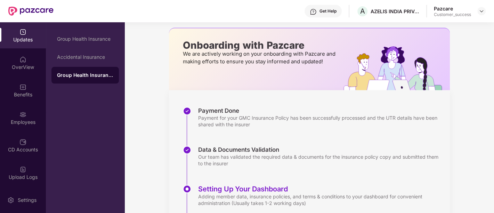
click at [32, 77] on div "Benefits" at bounding box center [23, 90] width 46 height 26
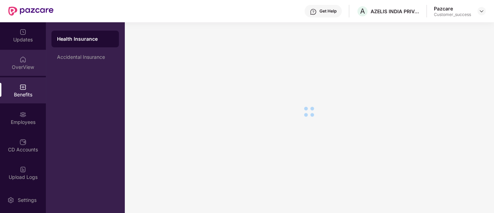
click at [33, 71] on div "OverView" at bounding box center [23, 63] width 46 height 26
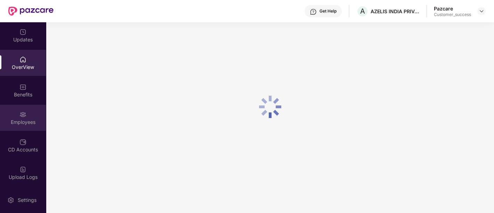
click at [39, 110] on div "Employees" at bounding box center [23, 118] width 46 height 26
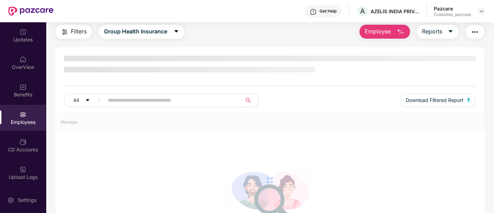
scroll to position [29, 0]
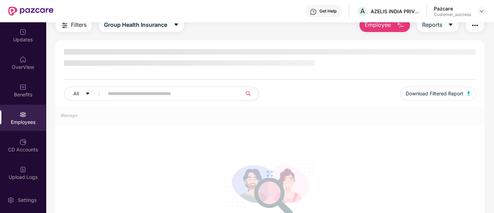
click at [115, 93] on input "text" at bounding box center [170, 93] width 125 height 10
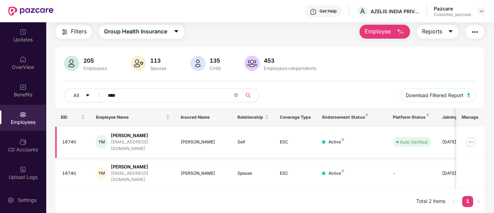
scroll to position [0, 0]
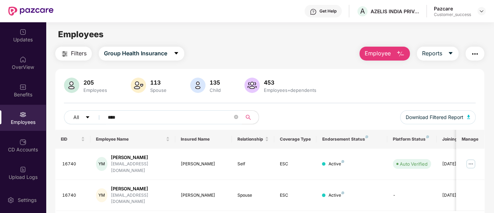
click at [139, 112] on input "****" at bounding box center [170, 117] width 125 height 10
type input "*"
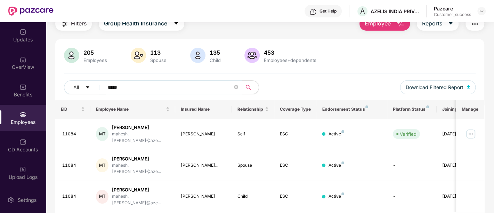
scroll to position [36, 0]
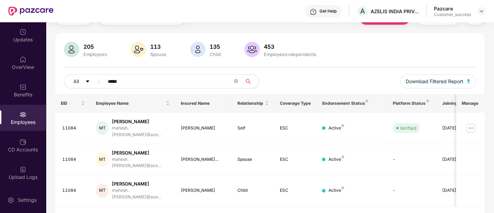
type input "*****"
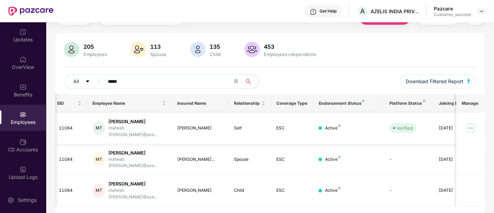
click at [470, 127] on img at bounding box center [470, 127] width 11 height 11
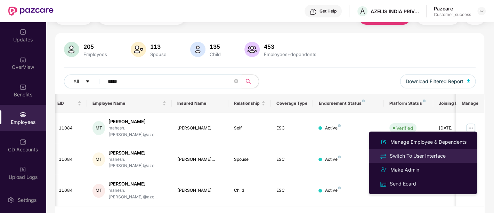
click at [418, 155] on div "Switch To User Interface" at bounding box center [417, 156] width 59 height 8
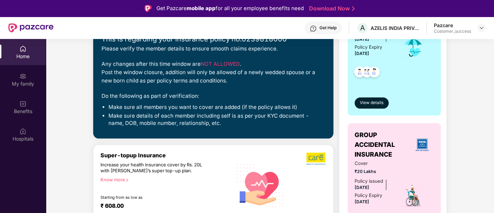
scroll to position [6, 0]
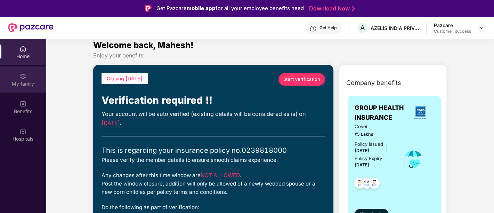
click at [31, 81] on div "My family" at bounding box center [23, 83] width 46 height 7
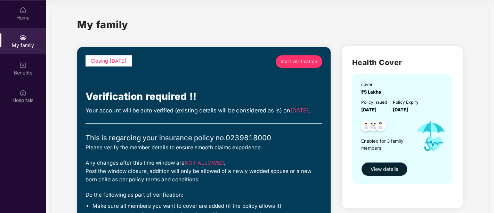
scroll to position [0, 0]
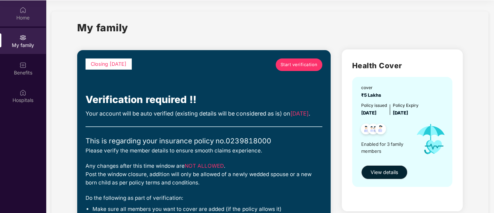
click at [30, 17] on div "Home" at bounding box center [23, 17] width 46 height 7
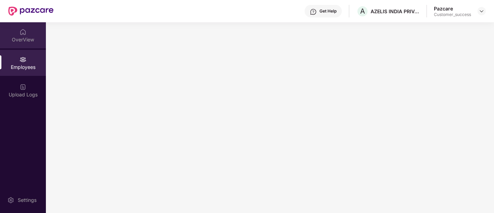
click at [23, 32] on img at bounding box center [22, 32] width 7 height 7
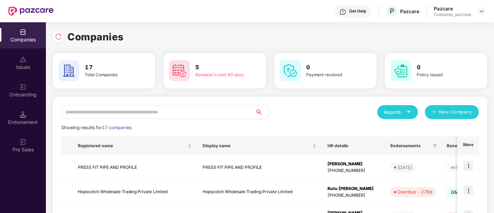
click at [163, 110] on input "text" at bounding box center [158, 112] width 194 height 14
paste input "*****"
type input "*****"
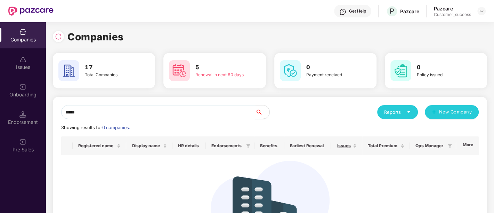
scroll to position [67, 0]
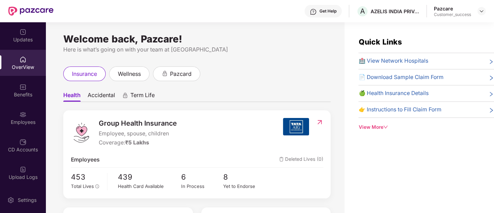
scroll to position [66, 0]
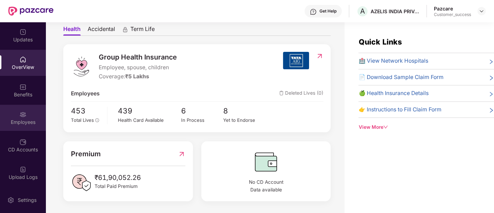
click at [38, 118] on div "Employees" at bounding box center [23, 118] width 46 height 26
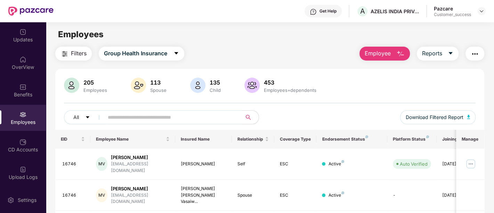
drag, startPoint x: 155, startPoint y: 118, endPoint x: 135, endPoint y: 117, distance: 19.8
click at [135, 117] on input "text" at bounding box center [170, 117] width 125 height 10
paste input "*****"
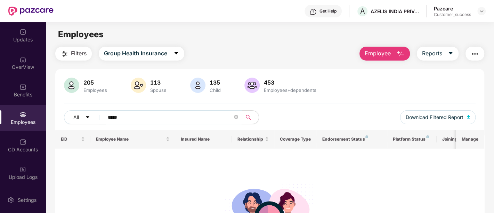
type input "*****"
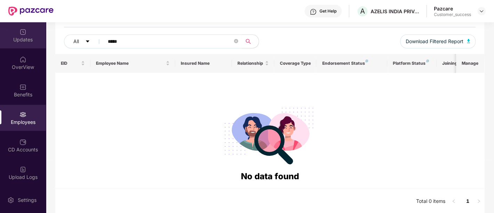
click at [33, 42] on div "Updates" at bounding box center [23, 39] width 46 height 7
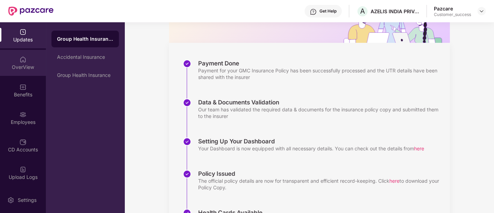
click at [36, 74] on div "OverView" at bounding box center [23, 63] width 46 height 26
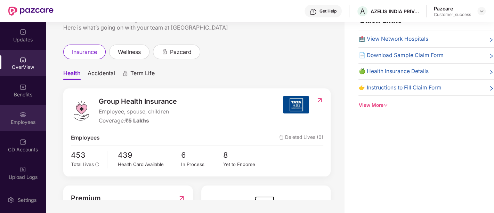
click at [39, 124] on div "Employees" at bounding box center [23, 122] width 46 height 7
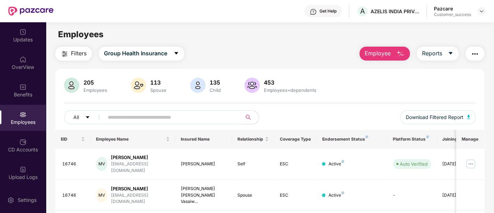
click at [143, 122] on span at bounding box center [170, 117] width 143 height 14
paste input "*****"
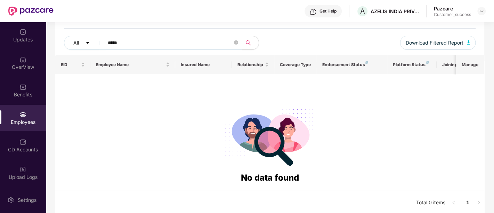
scroll to position [75, 0]
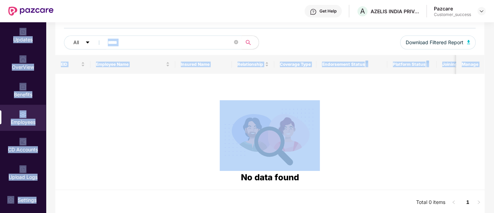
drag, startPoint x: 24, startPoint y: 27, endPoint x: 142, endPoint y: 114, distance: 147.1
click at [142, 114] on div "Updates OverView Benefits Employees CD Accounts Upload Logs Claims Endorsements…" at bounding box center [247, 117] width 494 height 191
click at [90, 100] on div at bounding box center [270, 135] width 418 height 71
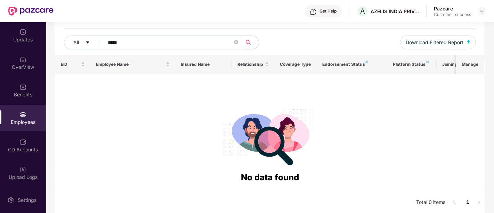
click at [32, 123] on div "Employees" at bounding box center [23, 122] width 46 height 7
click at [117, 44] on input "*****" at bounding box center [170, 42] width 125 height 10
paste input "text"
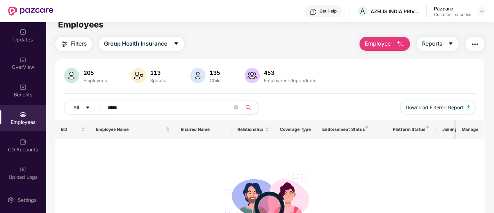
scroll to position [10, 0]
type input "*****"
click at [24, 29] on img at bounding box center [22, 32] width 7 height 7
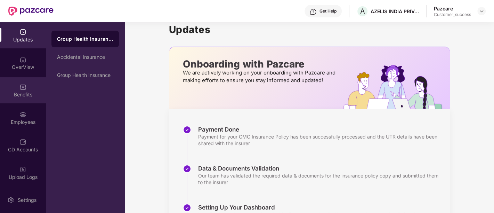
click at [38, 93] on div "Benefits" at bounding box center [23, 94] width 46 height 7
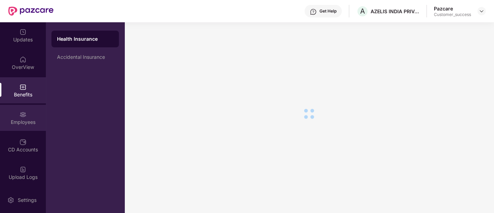
click at [29, 120] on div "Employees" at bounding box center [23, 122] width 46 height 7
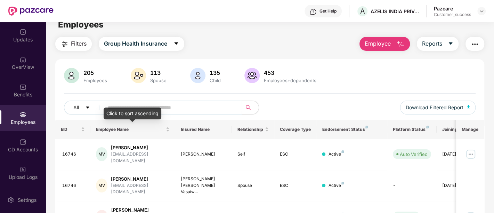
click at [154, 110] on div "Click to sort ascending" at bounding box center [133, 113] width 58 height 12
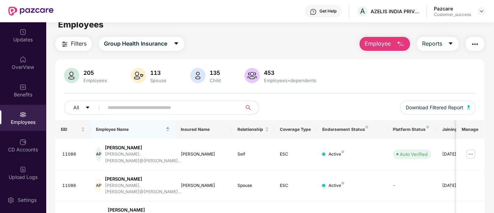
paste input "*****"
click at [188, 108] on input "text" at bounding box center [170, 107] width 125 height 10
type input "*****"
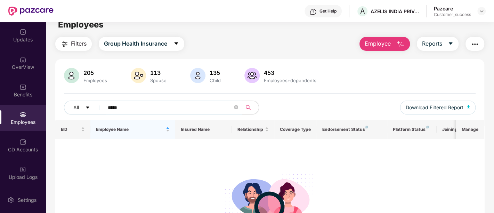
scroll to position [76, 0]
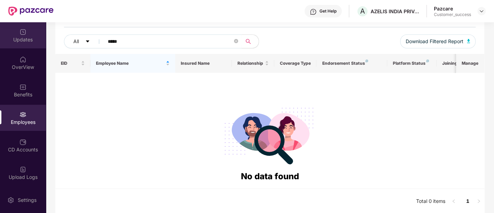
click at [15, 31] on div "Updates" at bounding box center [23, 35] width 46 height 26
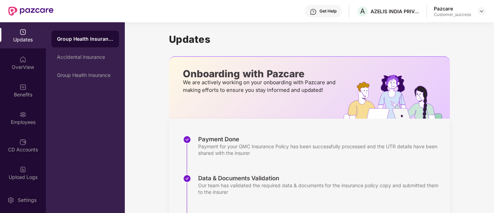
click at [18, 42] on div "Updates" at bounding box center [23, 39] width 46 height 7
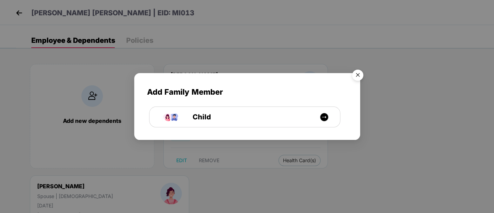
click at [361, 77] on img "Close" at bounding box center [357, 75] width 19 height 19
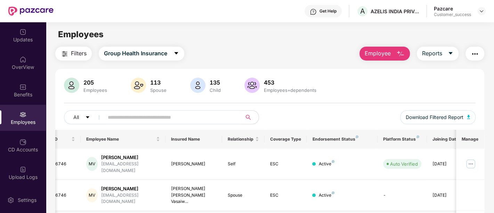
scroll to position [0, 11]
click at [174, 119] on input "text" at bounding box center [170, 117] width 125 height 10
paste input "*****"
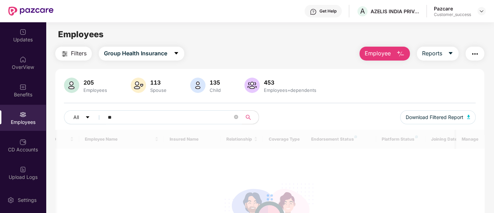
type input "*"
type input "******"
click at [176, 55] on icon "caret-down" at bounding box center [176, 53] width 6 height 6
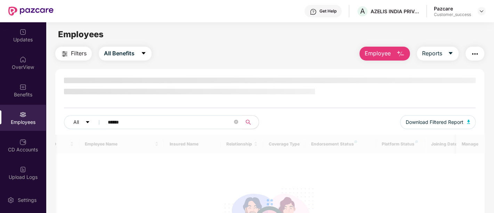
click at [156, 125] on input "******" at bounding box center [170, 122] width 125 height 10
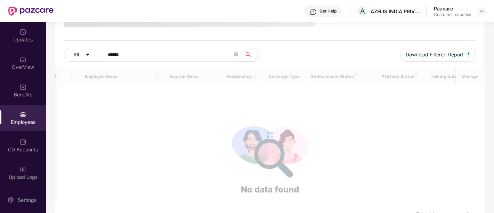
scroll to position [68, 0]
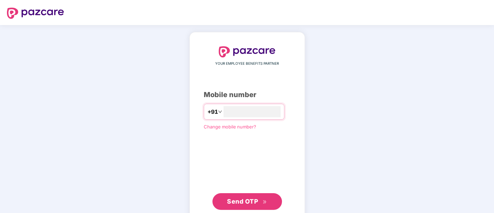
type input "**********"
click at [246, 208] on button "Send OTP" at bounding box center [247, 200] width 70 height 17
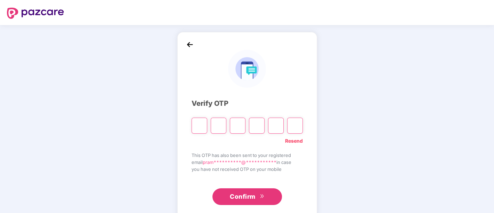
paste input "*"
type input "*"
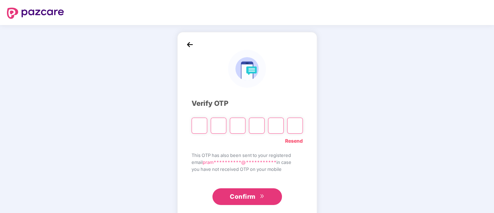
type input "*"
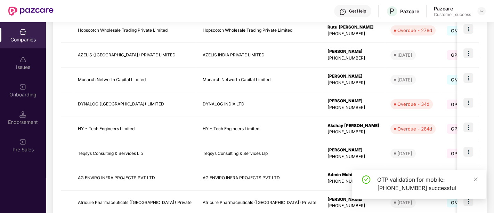
scroll to position [226, 0]
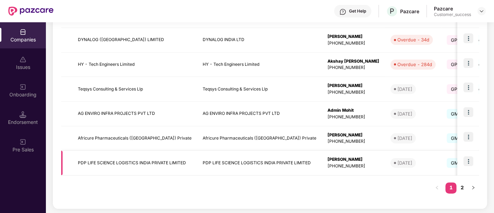
click at [465, 163] on img at bounding box center [468, 161] width 10 height 10
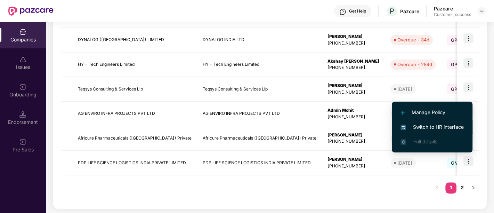
click at [421, 127] on span "Switch to HR interface" at bounding box center [431, 127] width 63 height 8
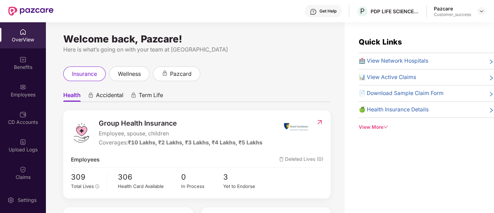
click at [21, 100] on div "Employees" at bounding box center [23, 90] width 46 height 26
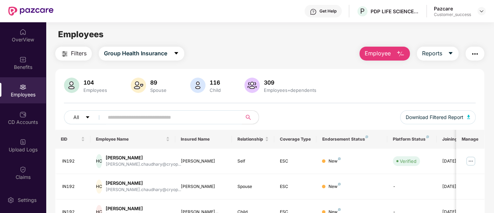
click at [176, 114] on input "text" at bounding box center [170, 117] width 125 height 10
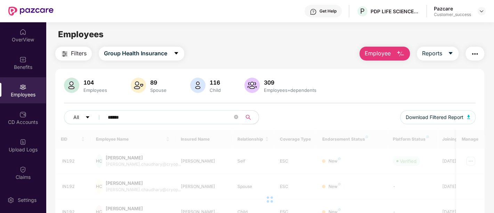
scroll to position [36, 0]
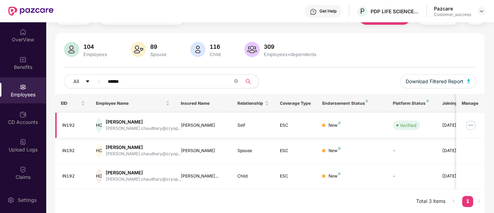
type input "******"
click at [471, 122] on img at bounding box center [470, 125] width 11 height 11
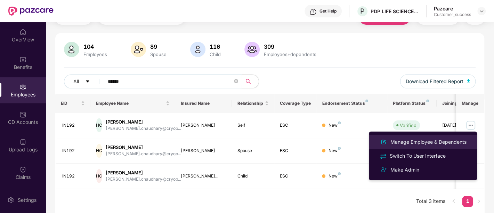
click at [436, 141] on div "Manage Employee & Dependents" at bounding box center [428, 142] width 79 height 8
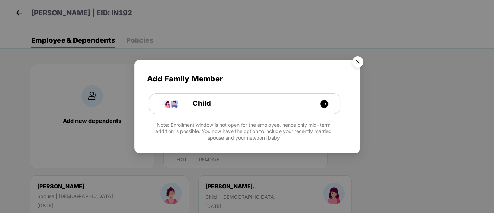
click at [356, 58] on img "Close" at bounding box center [357, 62] width 19 height 19
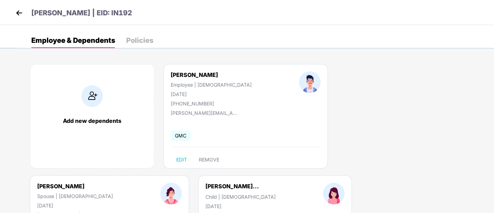
scroll to position [84, 0]
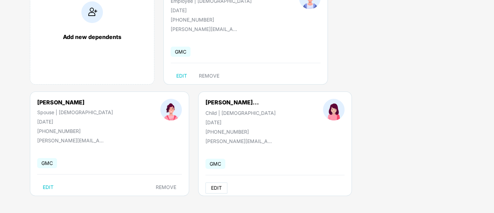
click at [211, 188] on span "EDIT" at bounding box center [216, 188] width 11 height 6
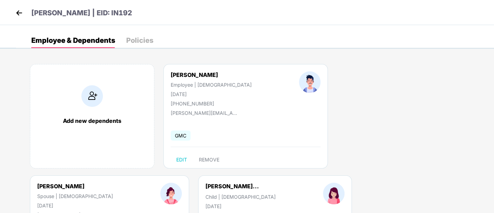
select select "*****"
select select "******"
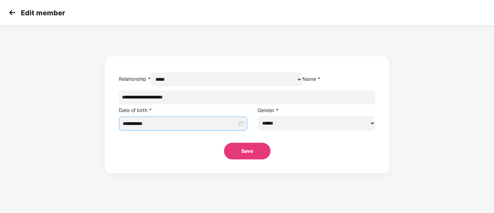
click at [243, 130] on div "**********" at bounding box center [183, 123] width 128 height 14
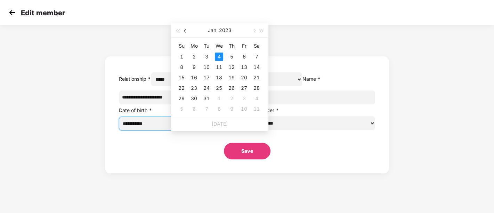
click at [187, 31] on span "button" at bounding box center [185, 30] width 3 height 3
type input "**********"
click at [255, 68] on div "10" at bounding box center [256, 67] width 8 height 8
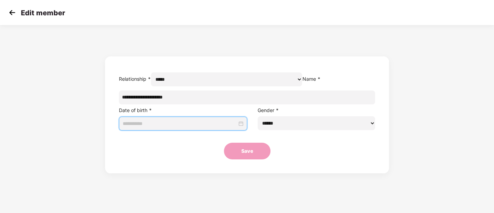
click at [241, 129] on div at bounding box center [183, 123] width 121 height 12
type input "**********"
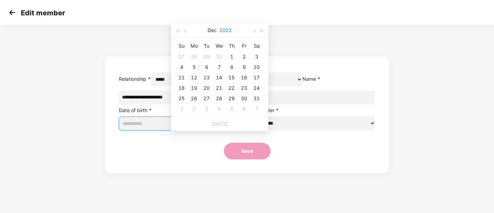
click at [231, 32] on button "2022" at bounding box center [225, 30] width 13 height 14
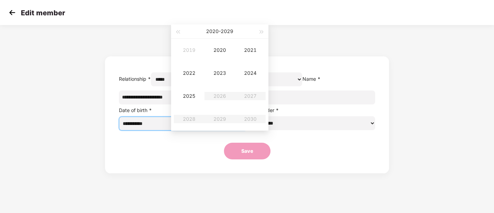
type input "**********"
click at [253, 71] on div "2024" at bounding box center [250, 73] width 21 height 8
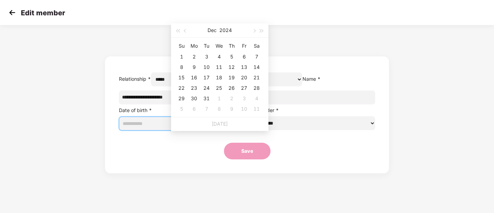
type input "**********"
click at [207, 69] on div "10" at bounding box center [206, 67] width 8 height 8
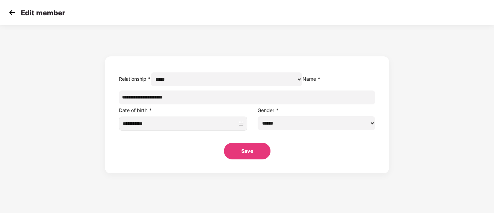
click at [250, 159] on button "Save" at bounding box center [247, 151] width 47 height 17
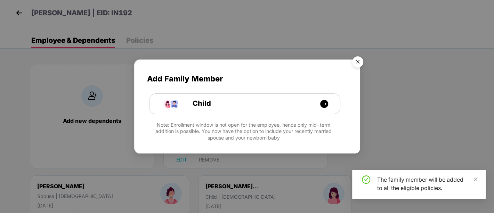
click at [357, 60] on img "Close" at bounding box center [357, 62] width 19 height 19
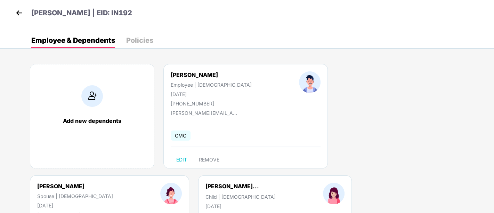
click at [123, 90] on div "Add new dependents" at bounding box center [92, 116] width 124 height 104
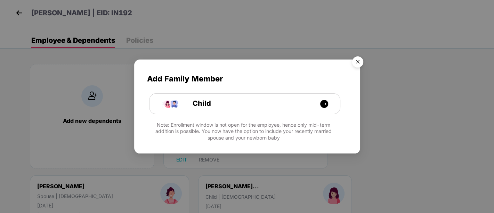
click at [357, 62] on img "Close" at bounding box center [357, 62] width 19 height 19
